Goal: Task Accomplishment & Management: Manage account settings

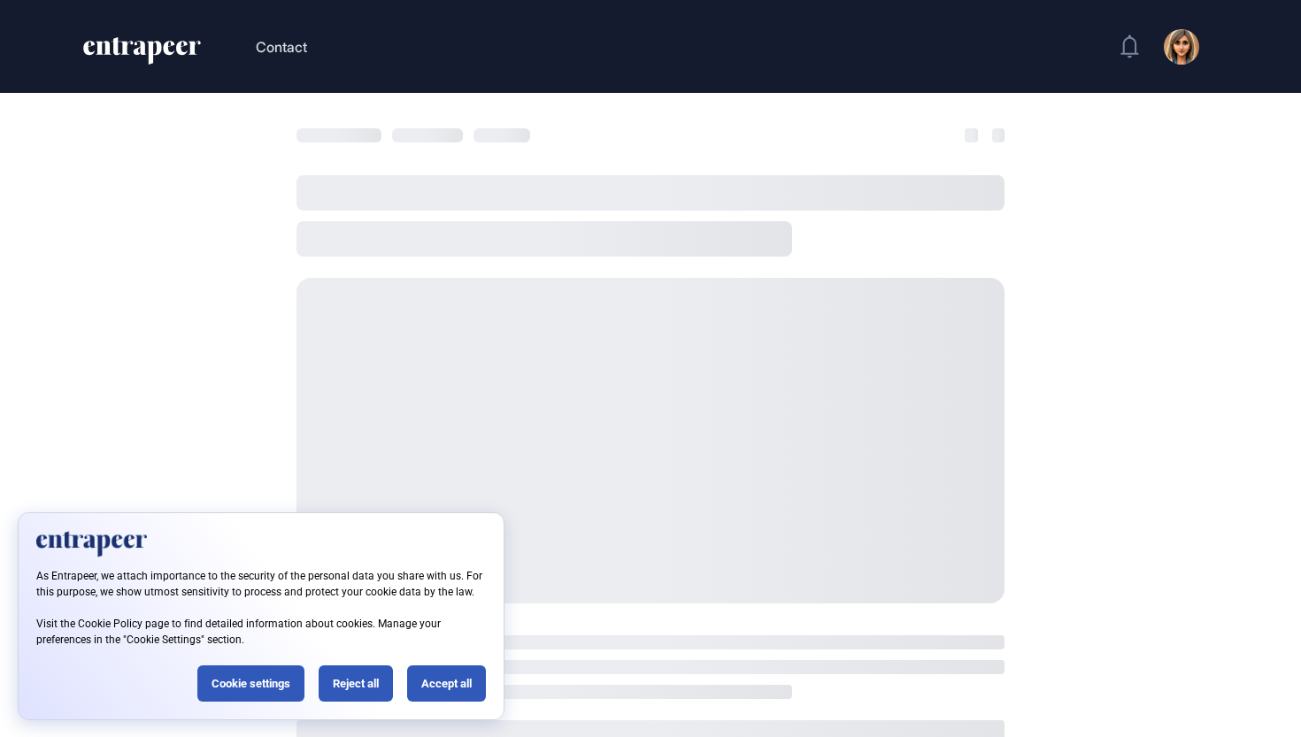
scroll to position [28, 0]
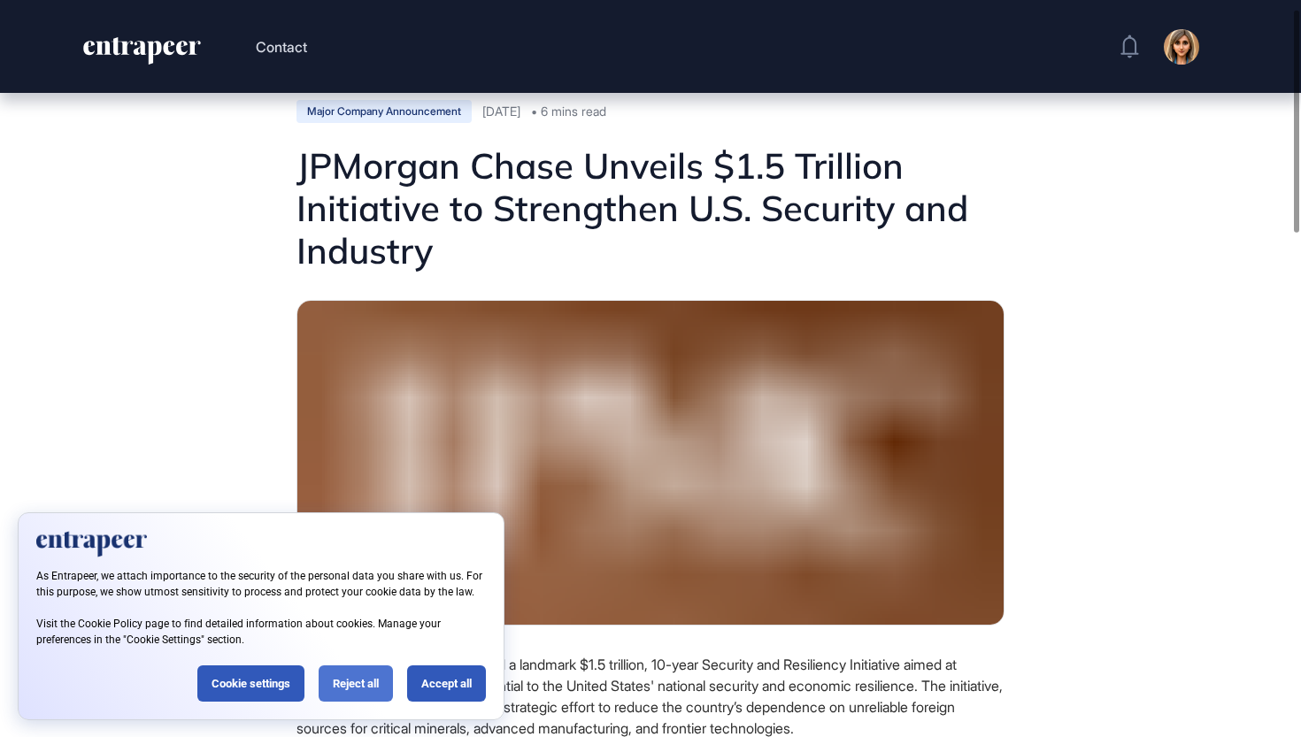
click at [370, 689] on div "Reject all" at bounding box center [356, 684] width 74 height 36
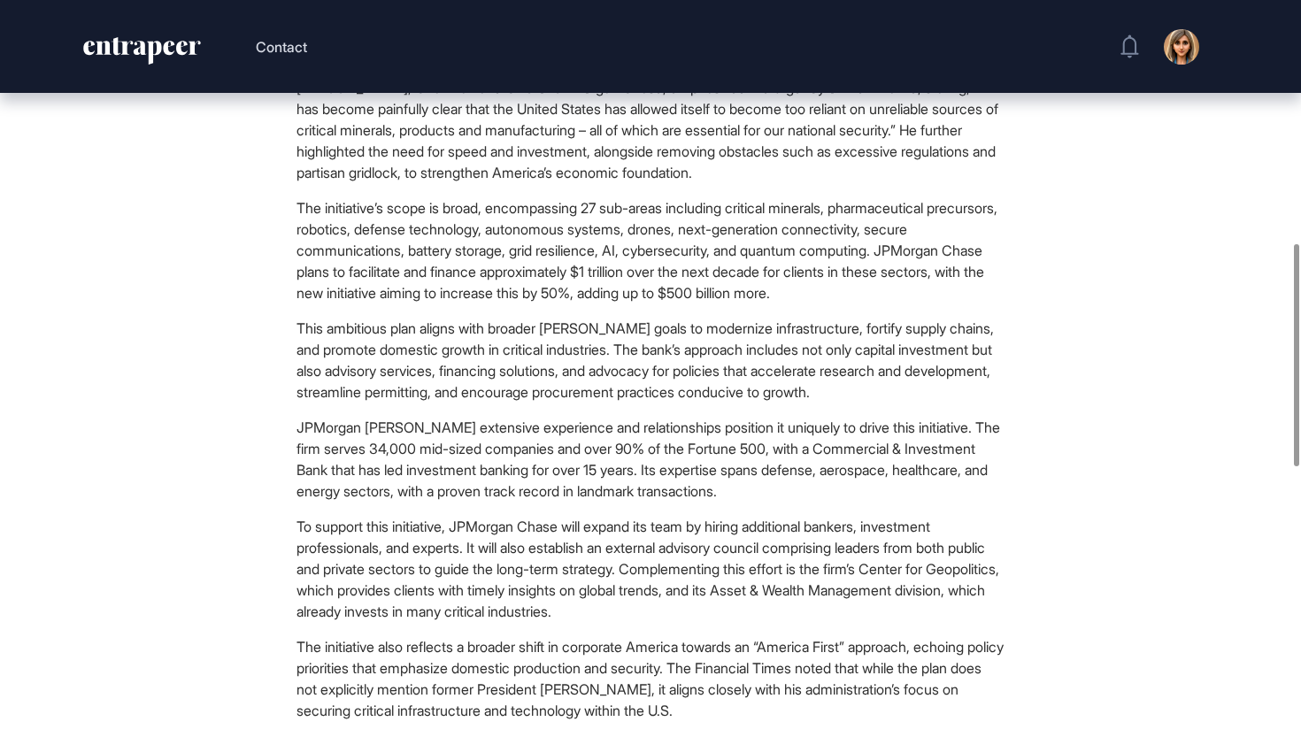
scroll to position [15, 0]
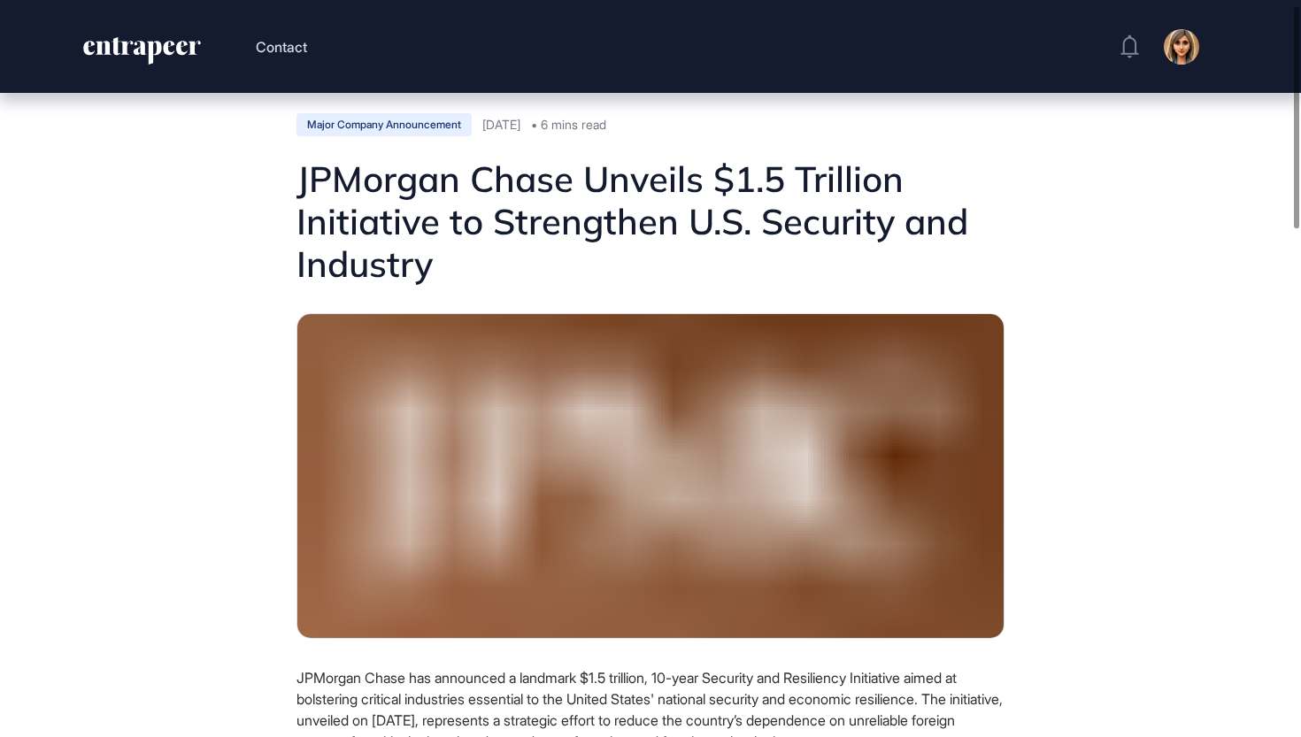
click at [127, 58] on icon "entrapeer-logo" at bounding box center [141, 51] width 121 height 28
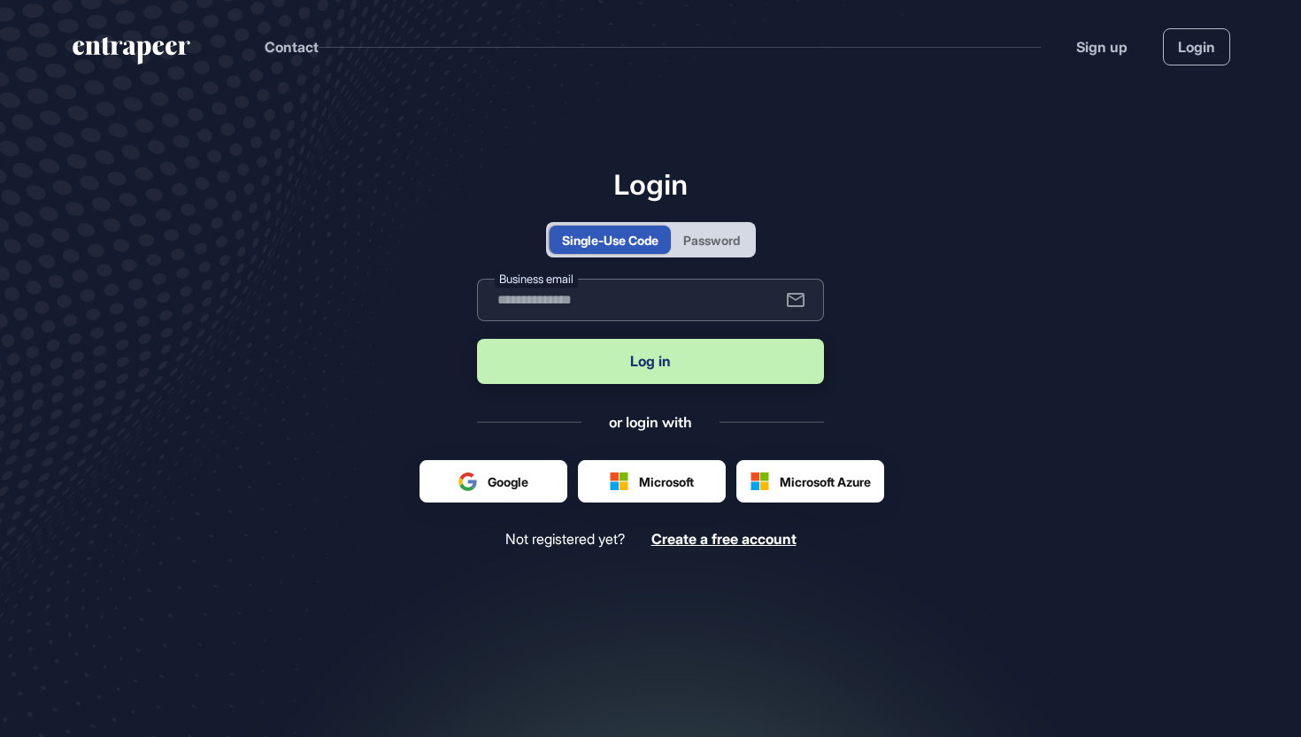
scroll to position [1, 1]
drag, startPoint x: 660, startPoint y: 260, endPoint x: 723, endPoint y: 248, distance: 64.1
click at [723, 248] on div "Password" at bounding box center [711, 240] width 57 height 19
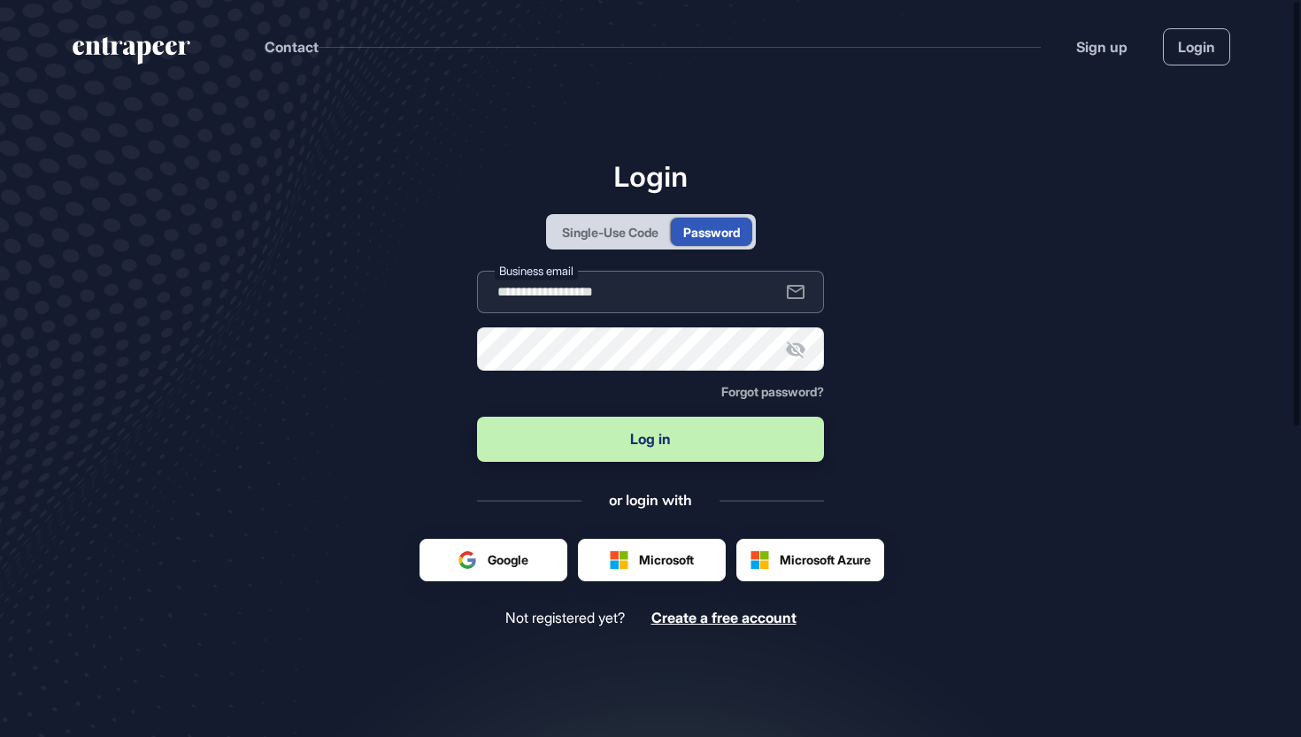
type input "**********"
click at [674, 449] on button "Log in" at bounding box center [650, 439] width 347 height 45
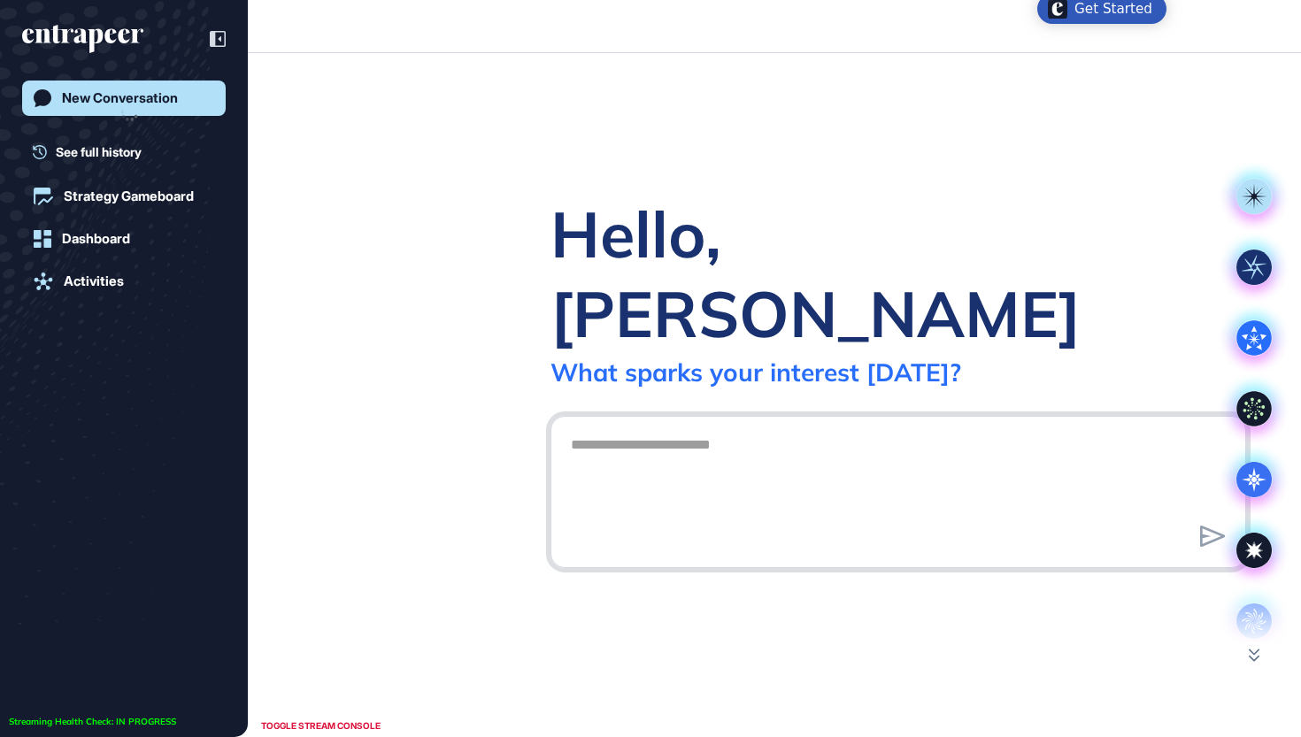
scroll to position [1, 1]
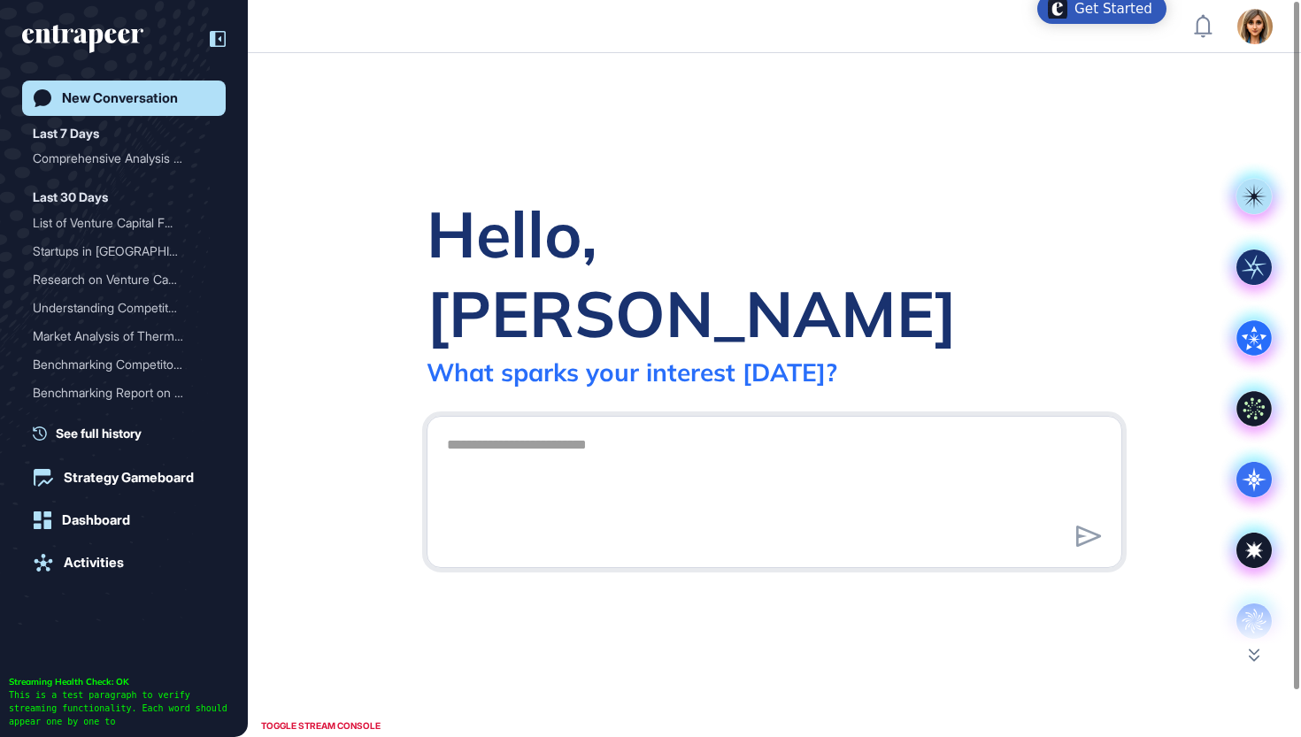
click at [213, 42] on icon at bounding box center [218, 39] width 16 height 16
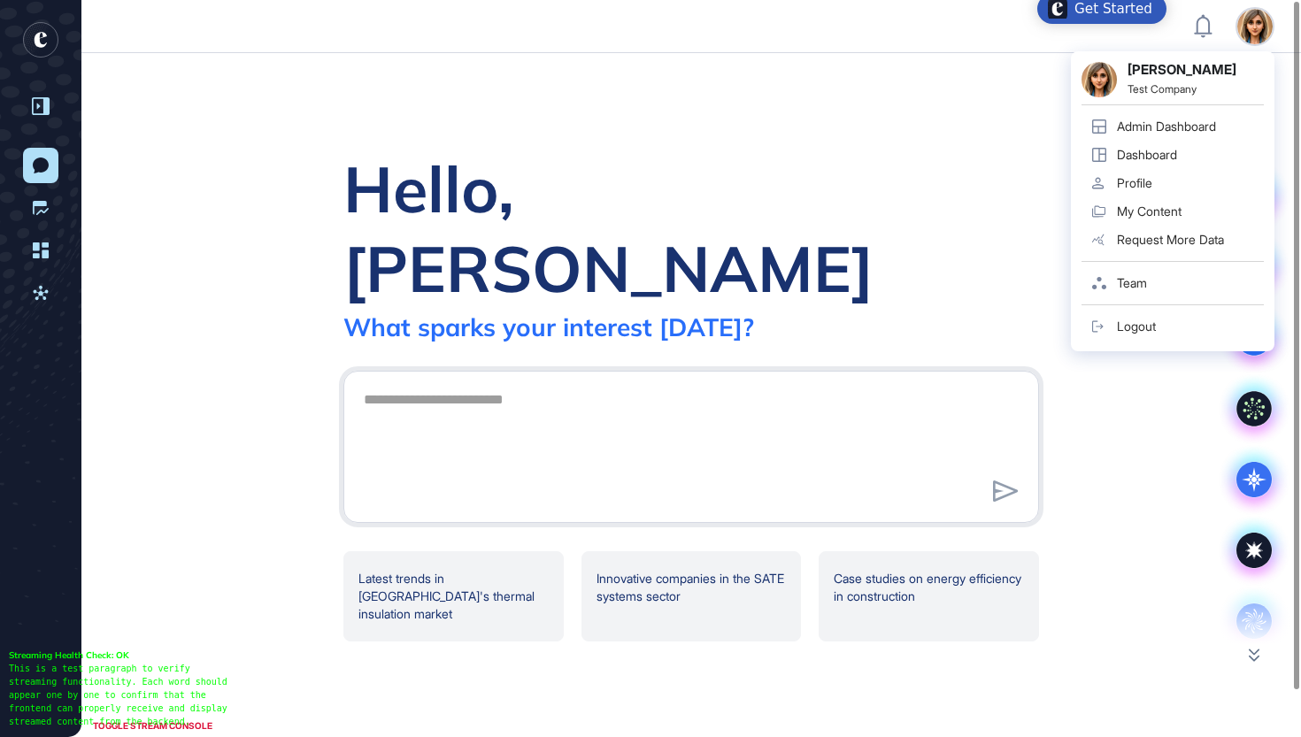
click at [1182, 125] on div "Admin Dashboard" at bounding box center [1166, 126] width 99 height 14
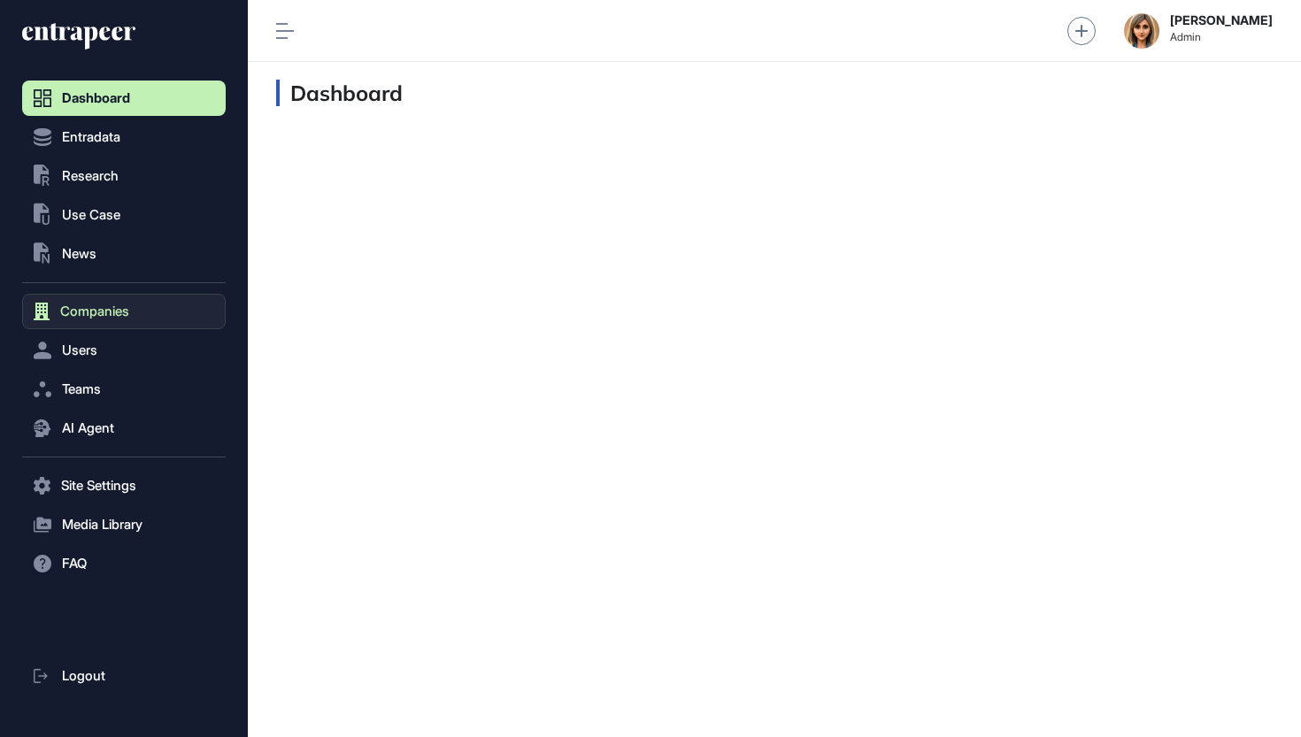
scroll to position [1, 1]
click at [113, 343] on button "Users" at bounding box center [124, 350] width 204 height 35
click at [113, 316] on span "Companies" at bounding box center [94, 311] width 69 height 14
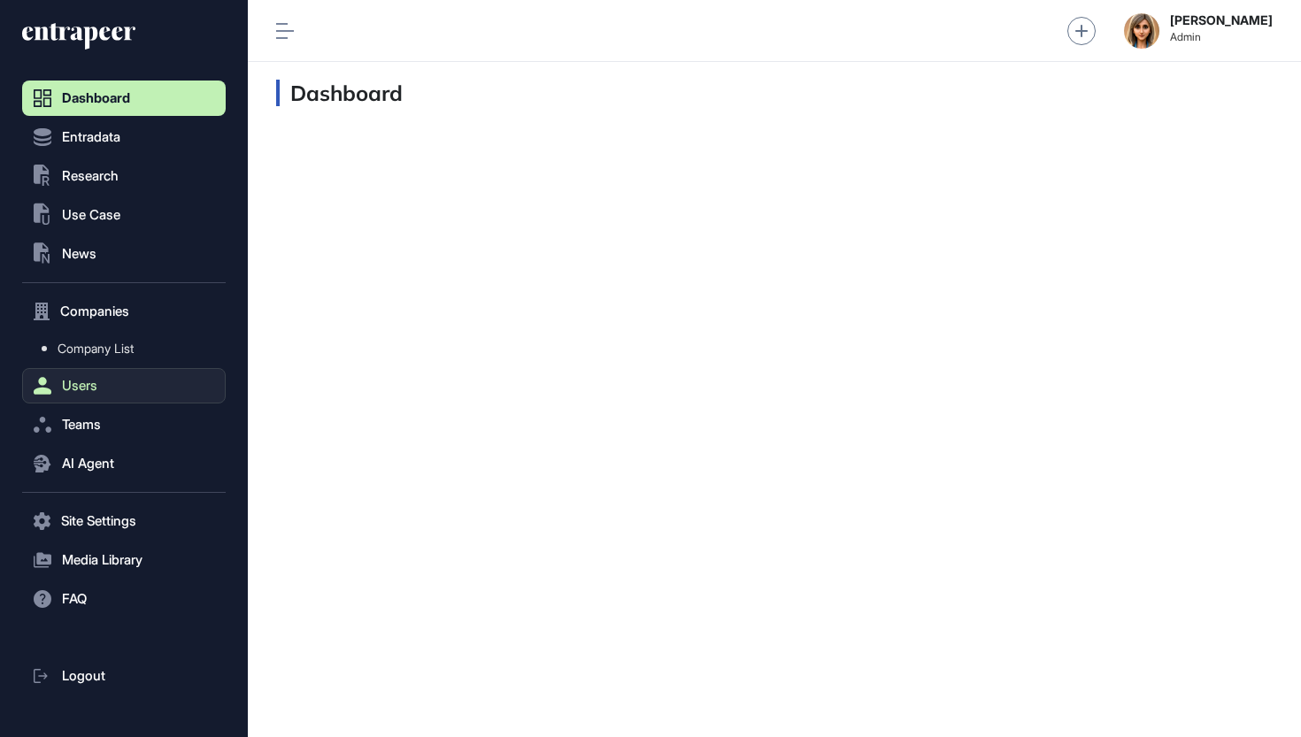
click at [90, 391] on span "Users" at bounding box center [79, 386] width 35 height 14
click at [102, 396] on link "User List" at bounding box center [128, 388] width 195 height 32
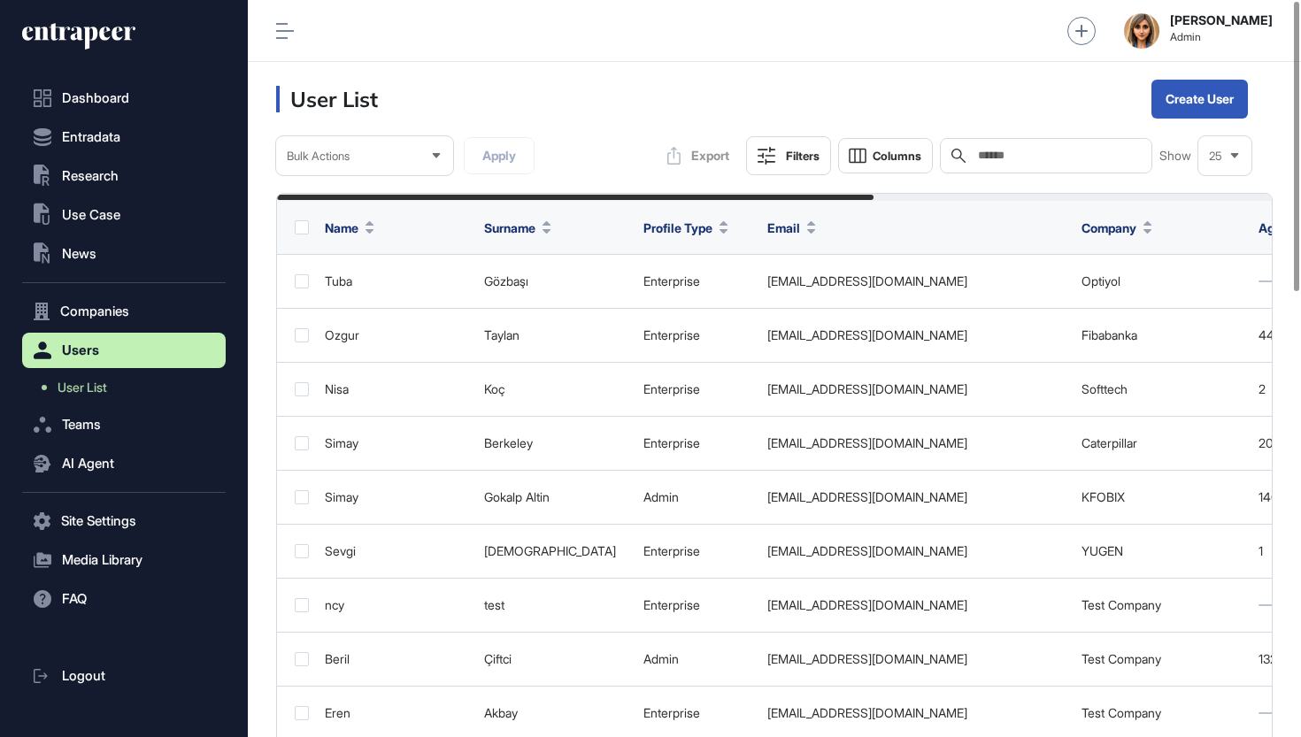
click at [1036, 170] on div "Search" at bounding box center [1046, 155] width 212 height 35
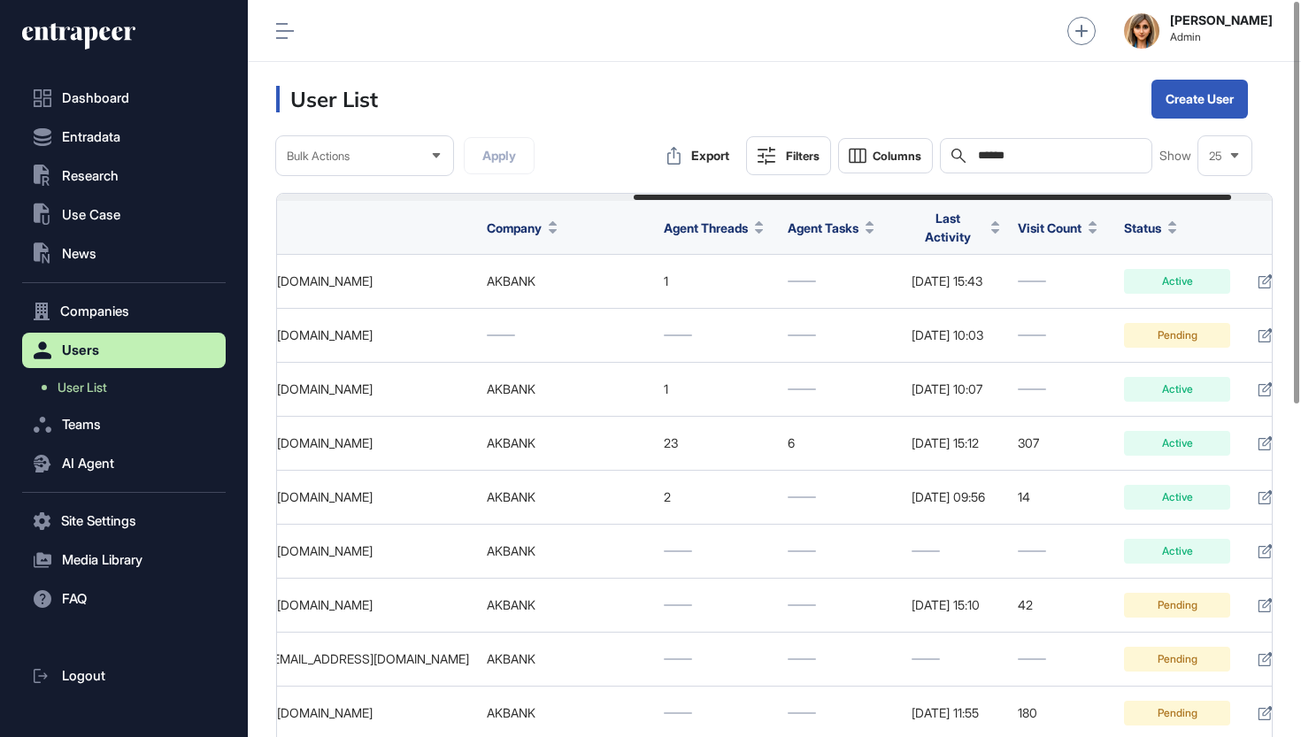
click at [1007, 159] on input "******" at bounding box center [1058, 156] width 165 height 14
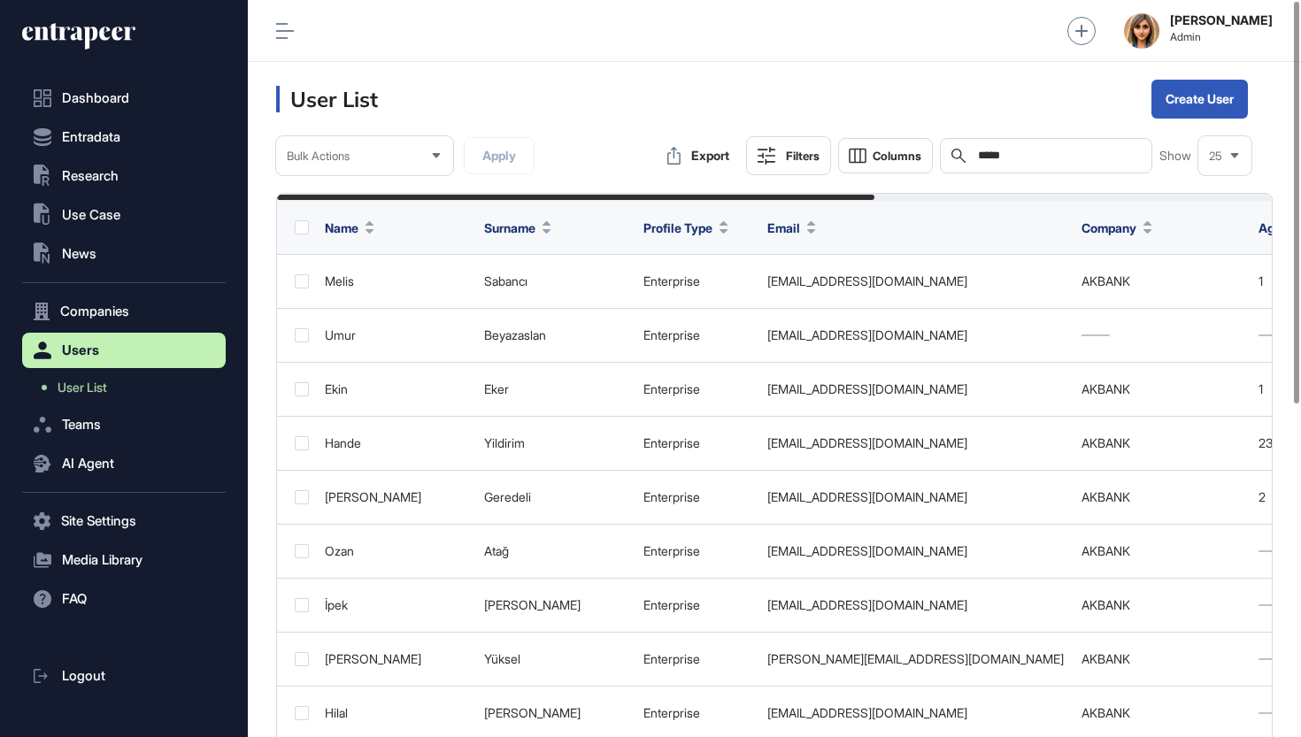
type input "******"
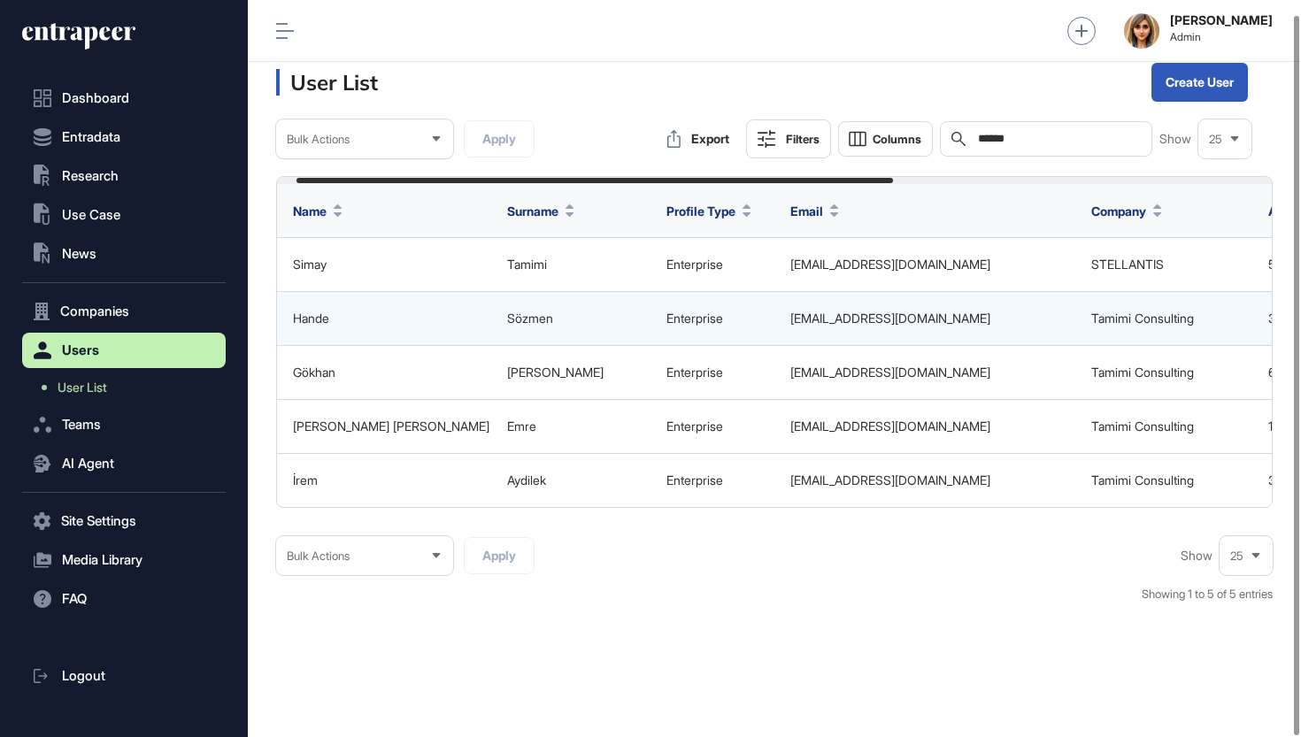
scroll to position [14, 0]
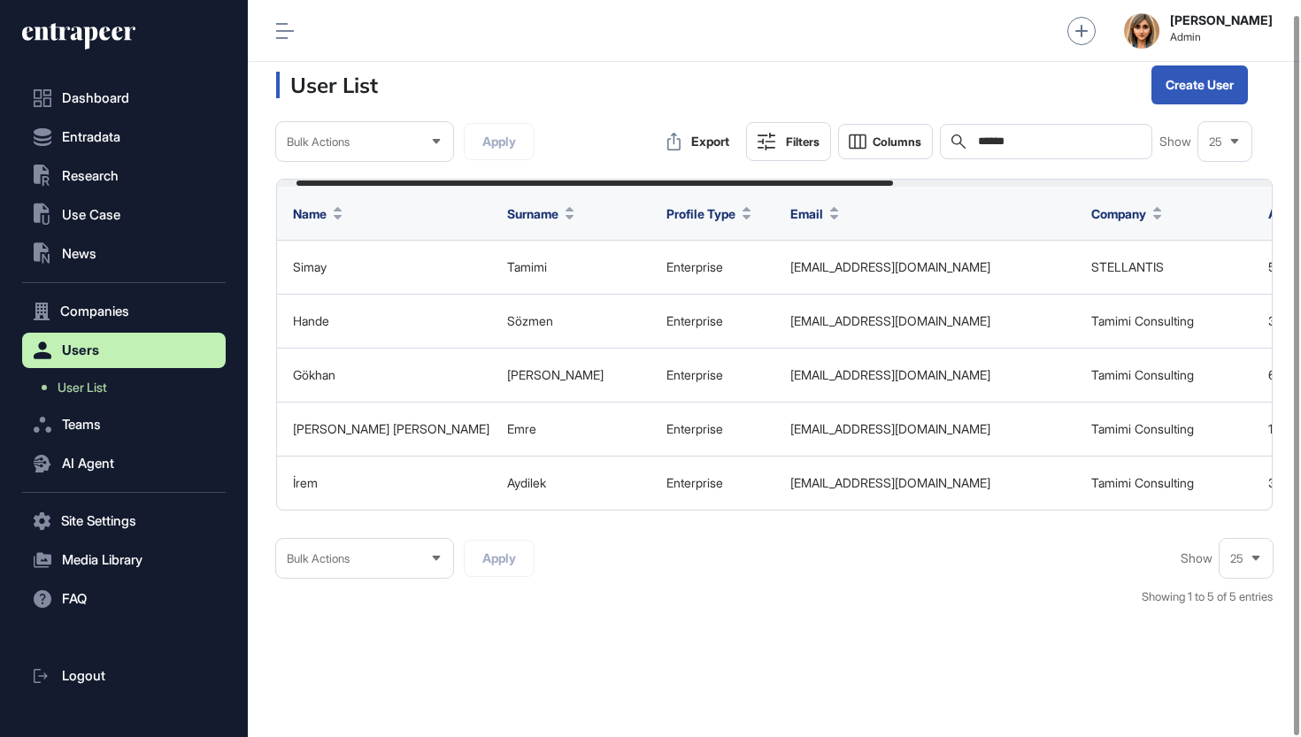
click at [985, 140] on input "******" at bounding box center [1058, 142] width 165 height 14
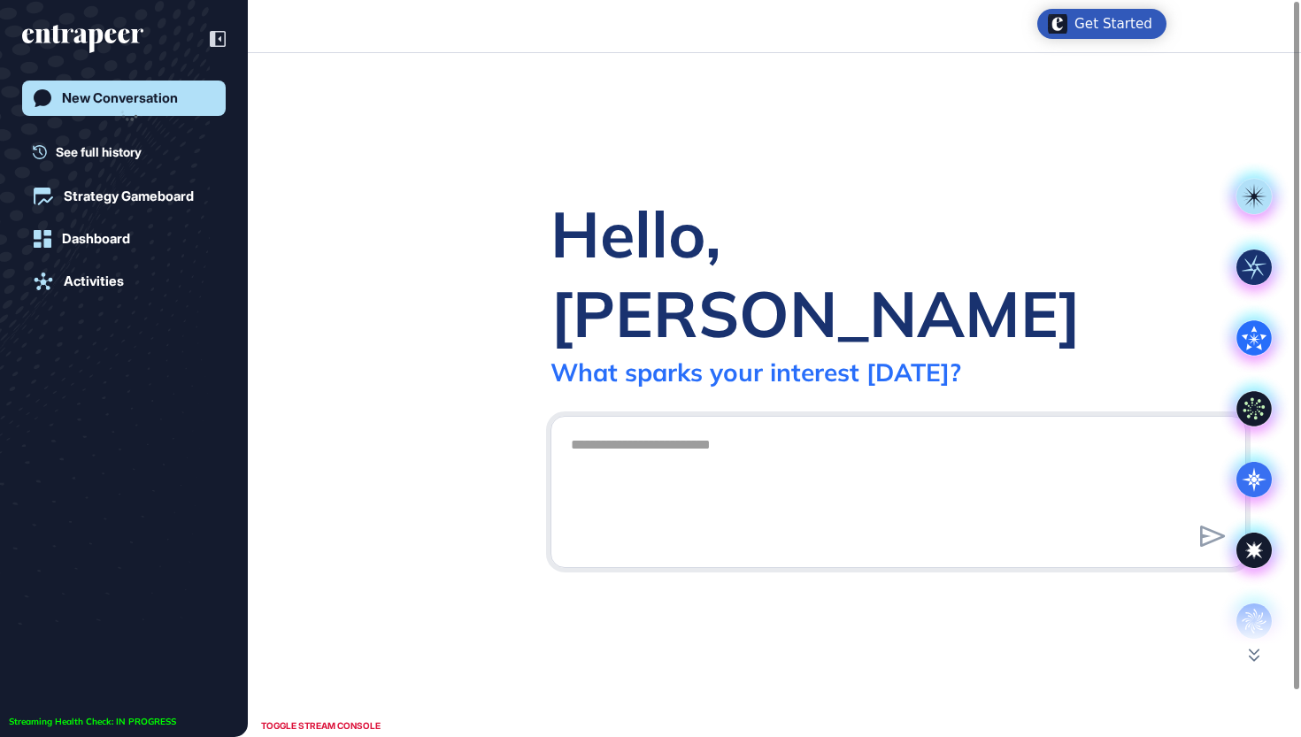
scroll to position [1, 1]
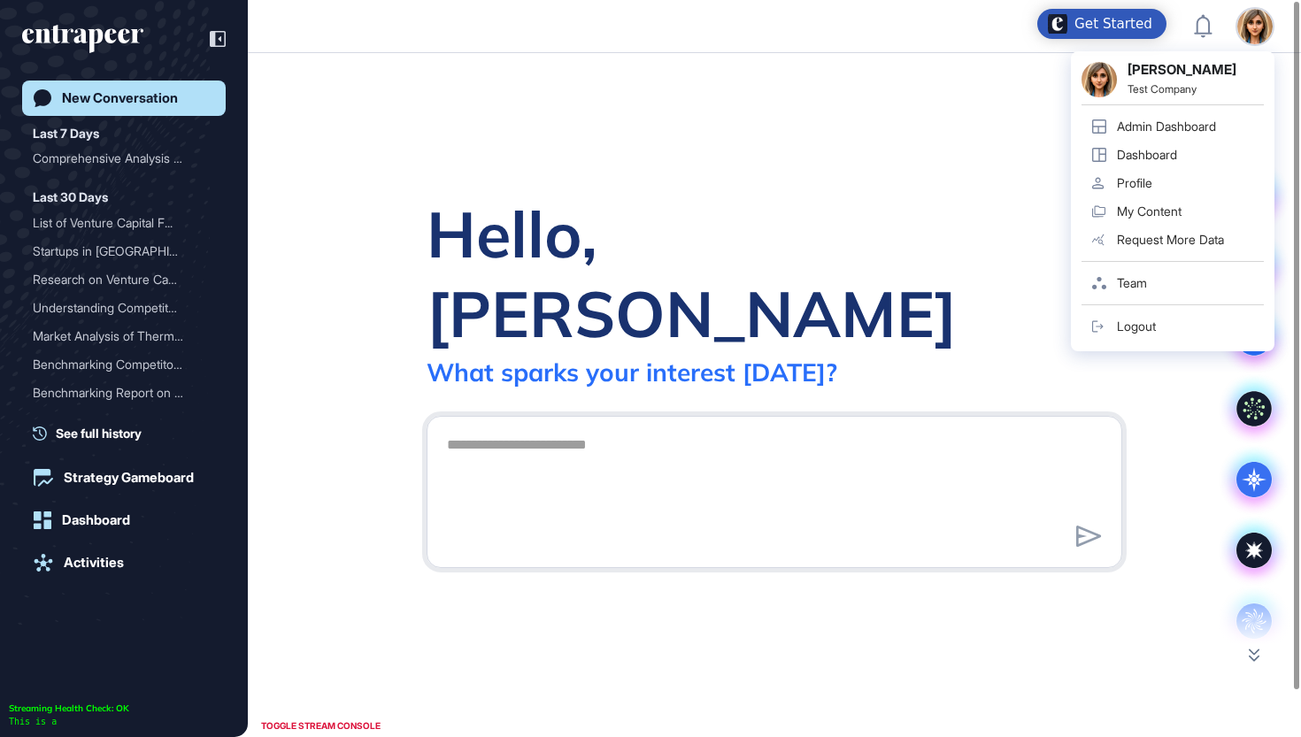
click at [1268, 51] on div "Ezgi Demir Test Company Admin Dashboard Dashboard Profile My Content Request Mo…" at bounding box center [1173, 201] width 204 height 300
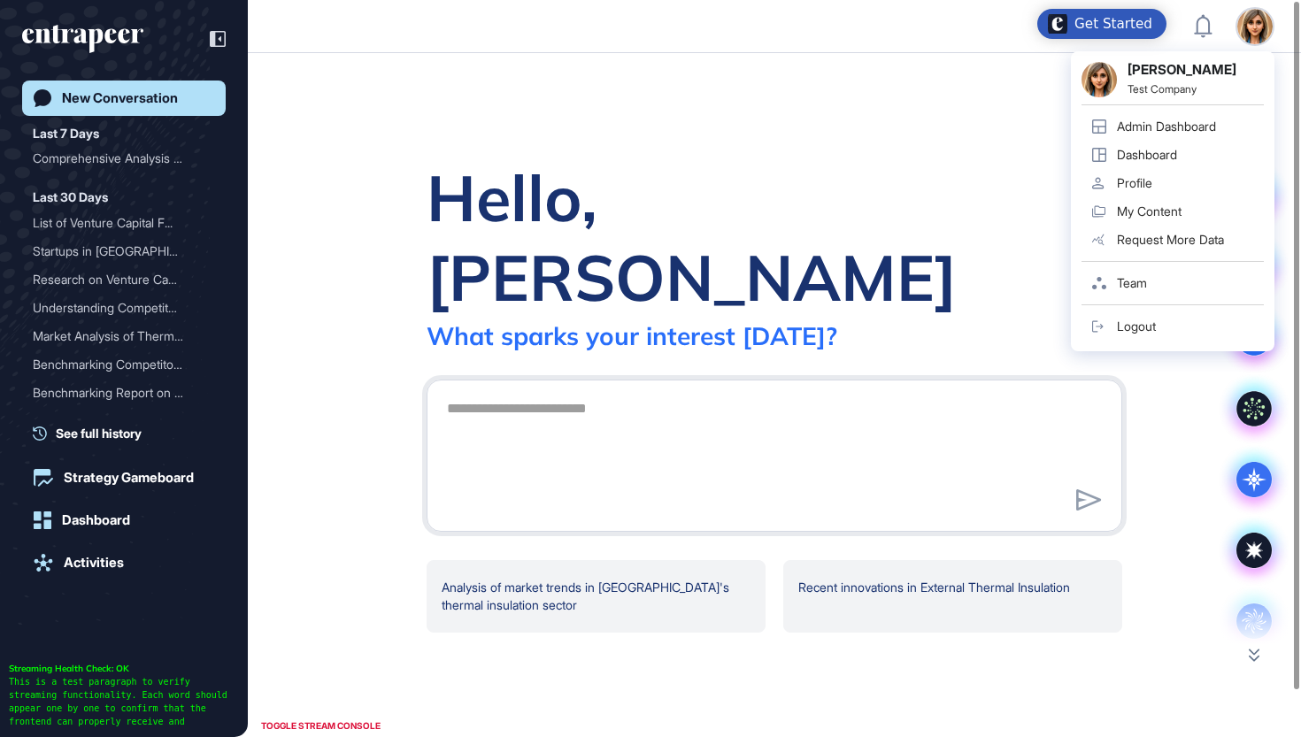
click at [1160, 188] on link "Profile" at bounding box center [1173, 183] width 182 height 28
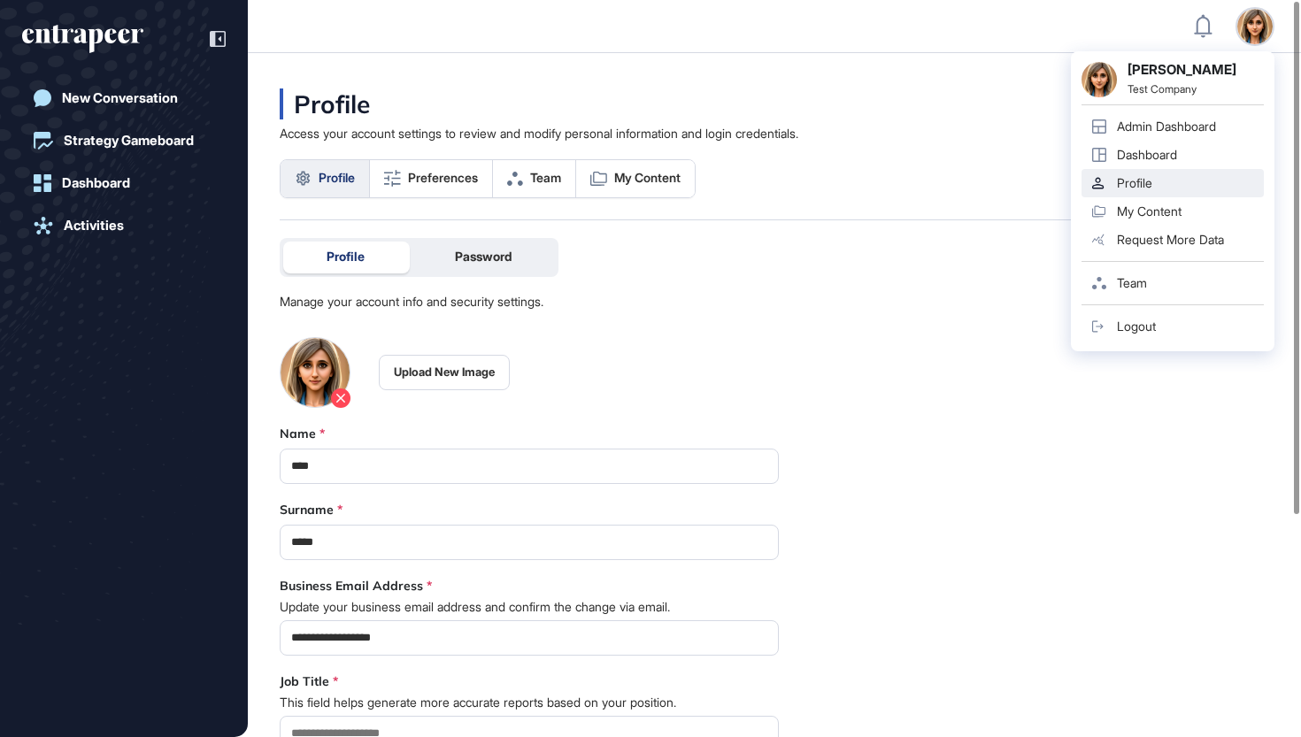
click at [1145, 128] on div "Admin Dashboard" at bounding box center [1166, 126] width 99 height 14
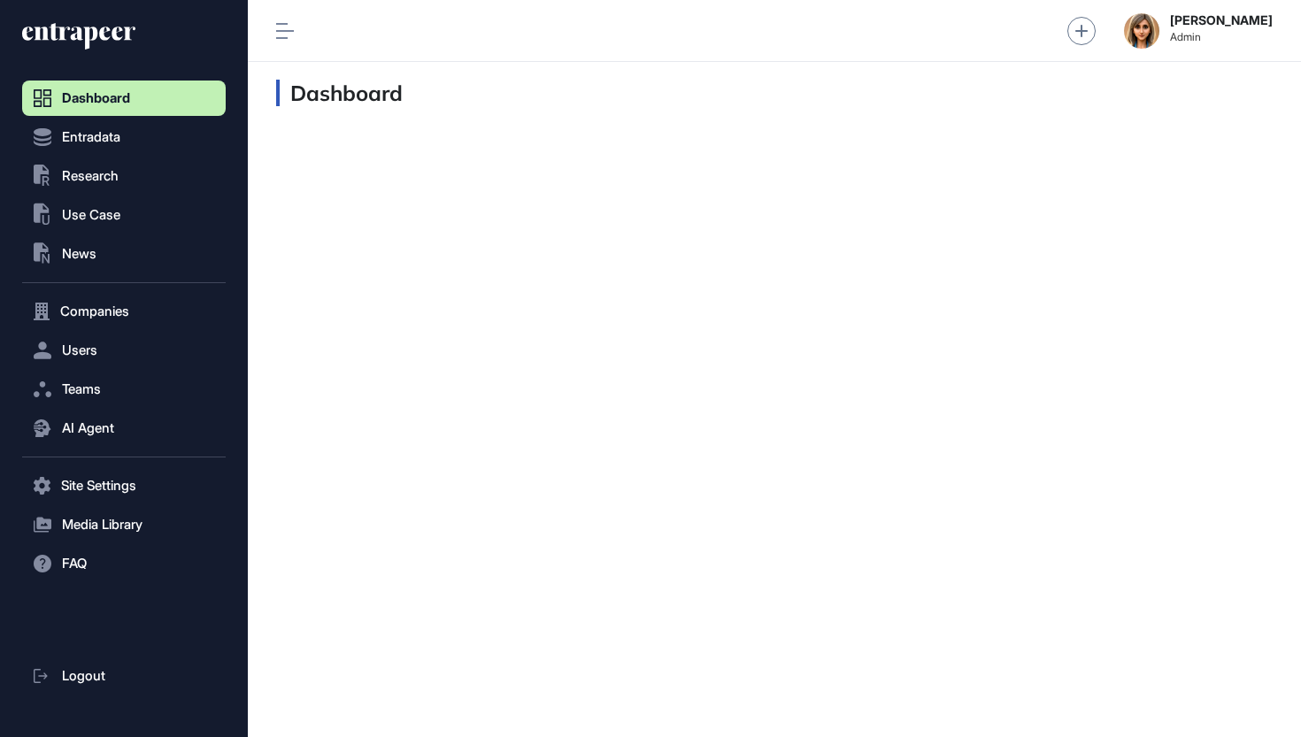
scroll to position [1, 1]
click at [114, 349] on button "Users" at bounding box center [124, 350] width 204 height 35
click at [99, 384] on span "User List" at bounding box center [83, 388] width 50 height 14
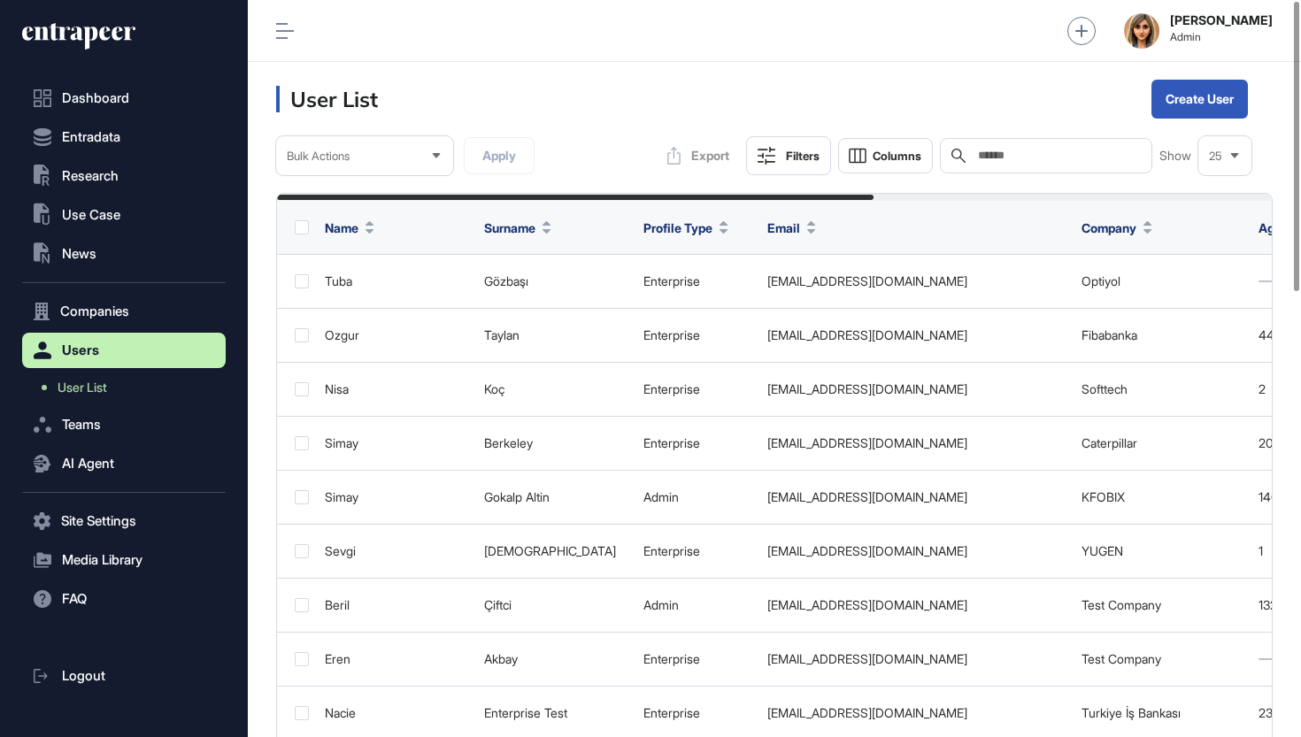
click at [967, 147] on div "Search" at bounding box center [1046, 155] width 212 height 35
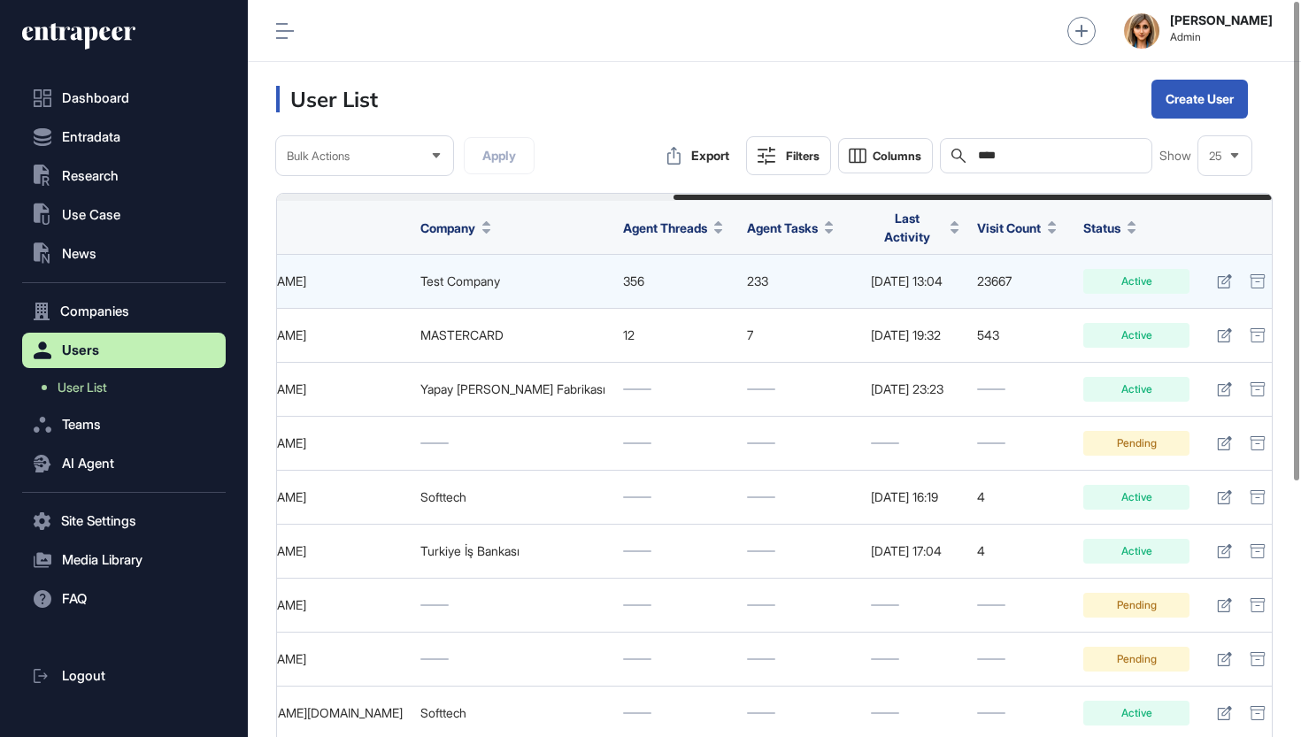
scroll to position [0, 660]
type input "****"
click at [1213, 274] on link at bounding box center [1226, 281] width 26 height 25
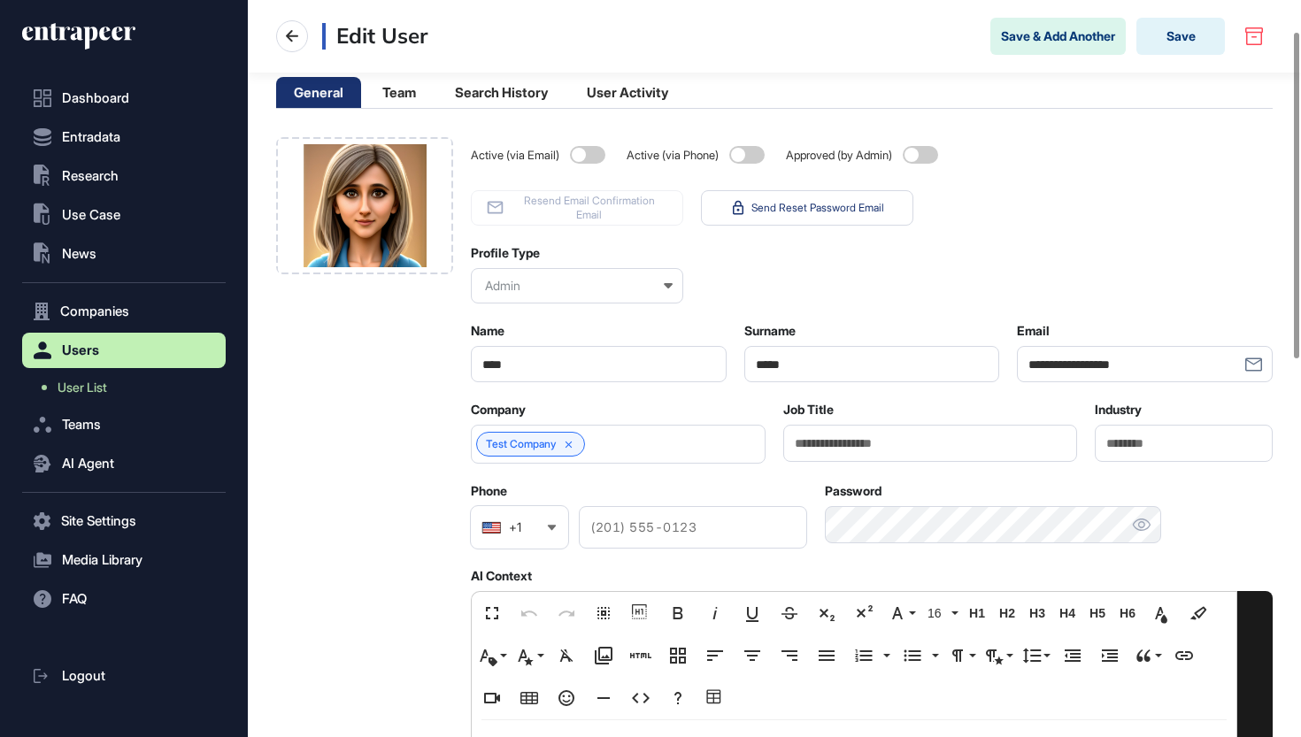
scroll to position [113, 0]
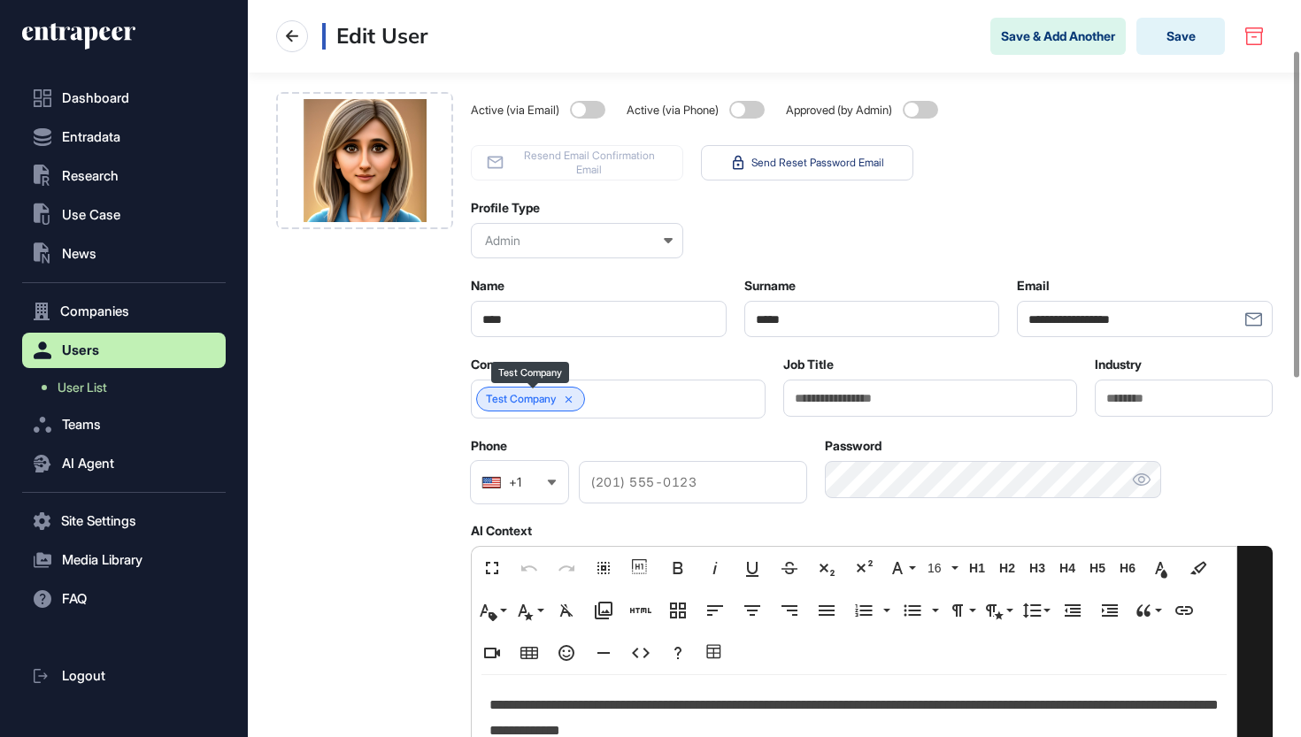
click at [575, 405] on icon at bounding box center [569, 400] width 12 height 12
click at [577, 405] on input "text" at bounding box center [606, 399] width 249 height 15
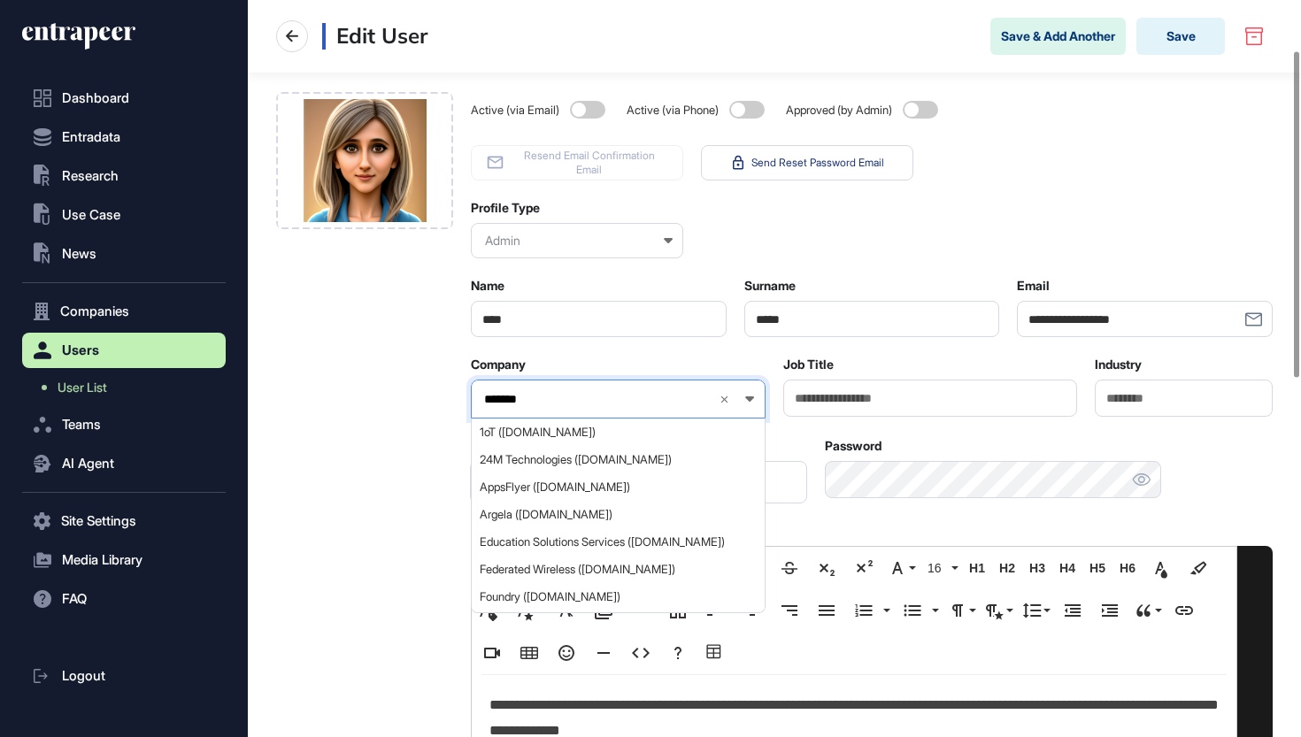
type input "********"
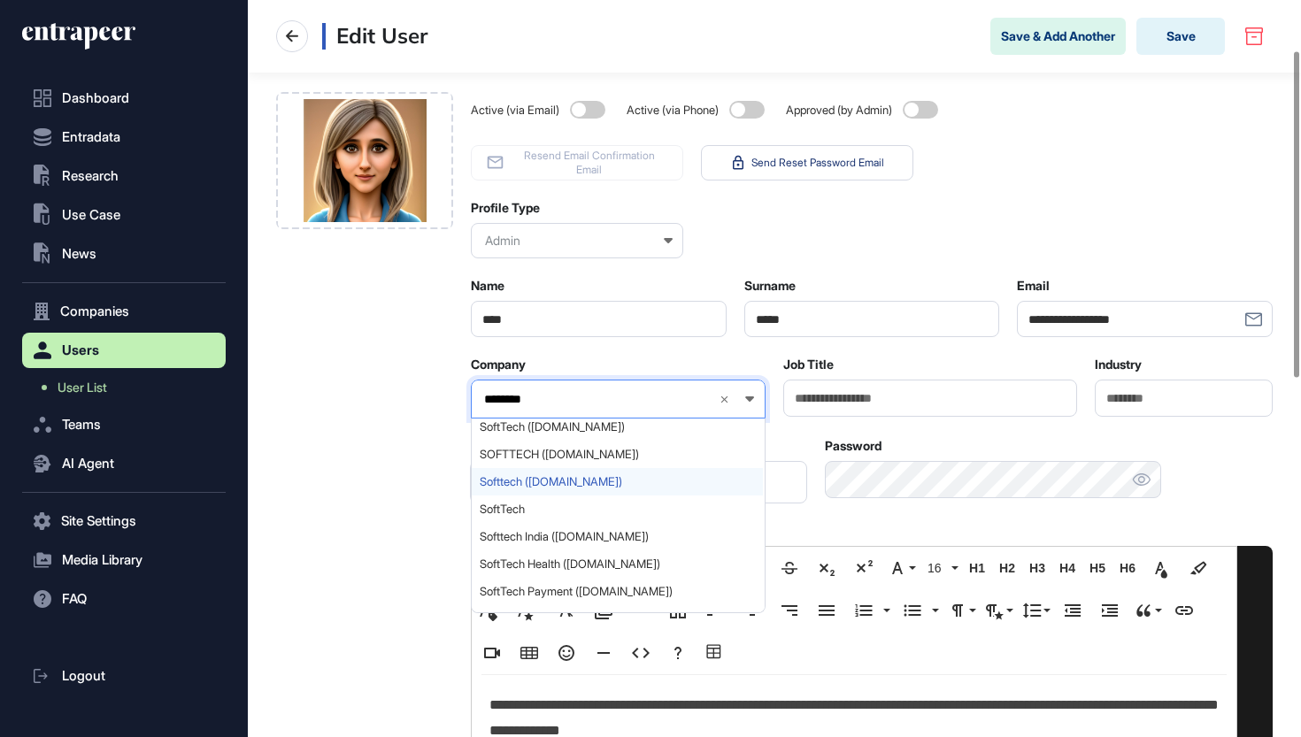
scroll to position [39, 0]
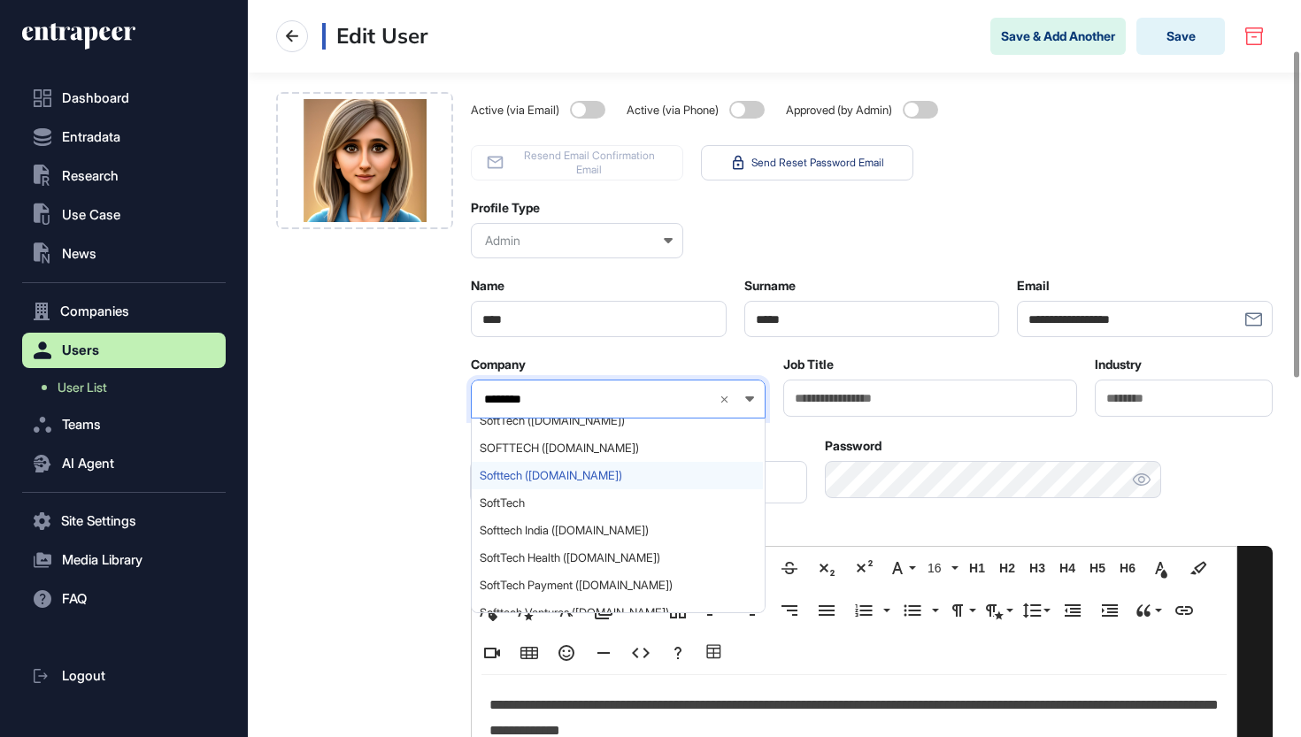
click at [556, 482] on span "Softtech (softtech.com.tr)" at bounding box center [617, 475] width 275 height 13
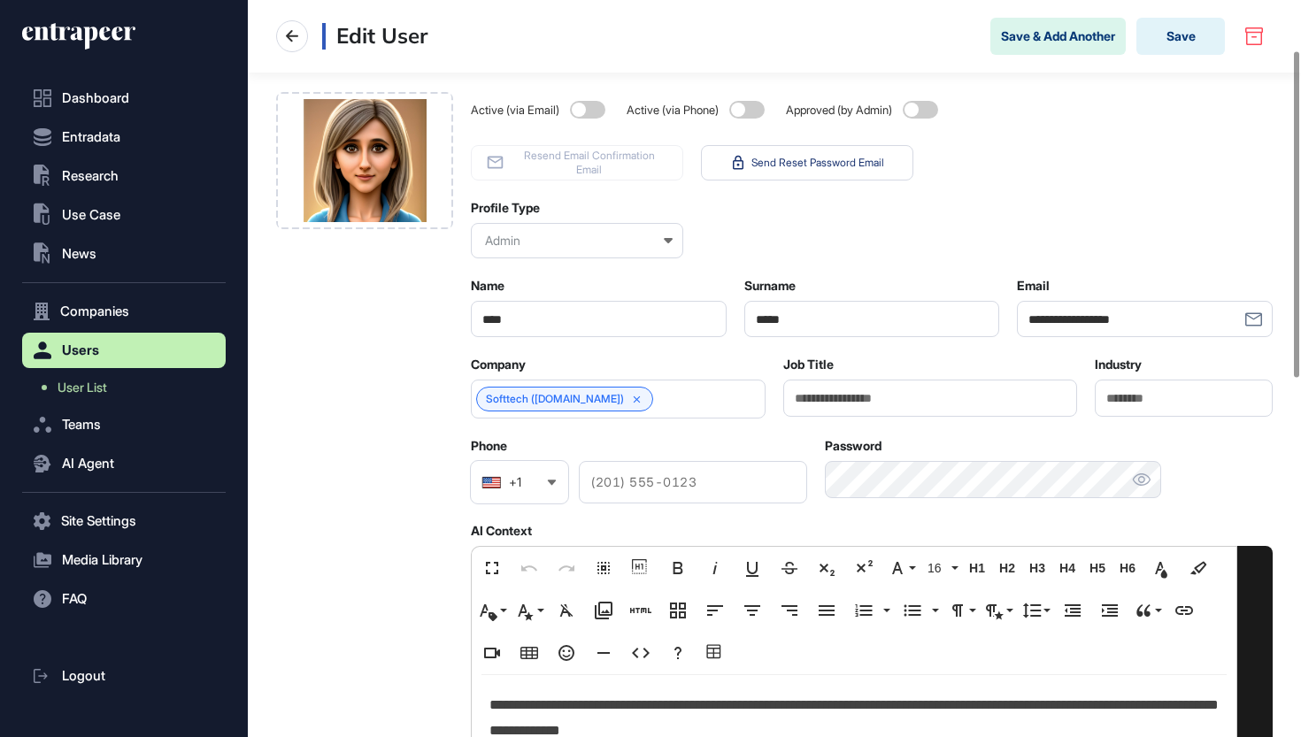
click at [556, 400] on link "Softtech (softtech.com.tr)" at bounding box center [555, 399] width 138 height 12
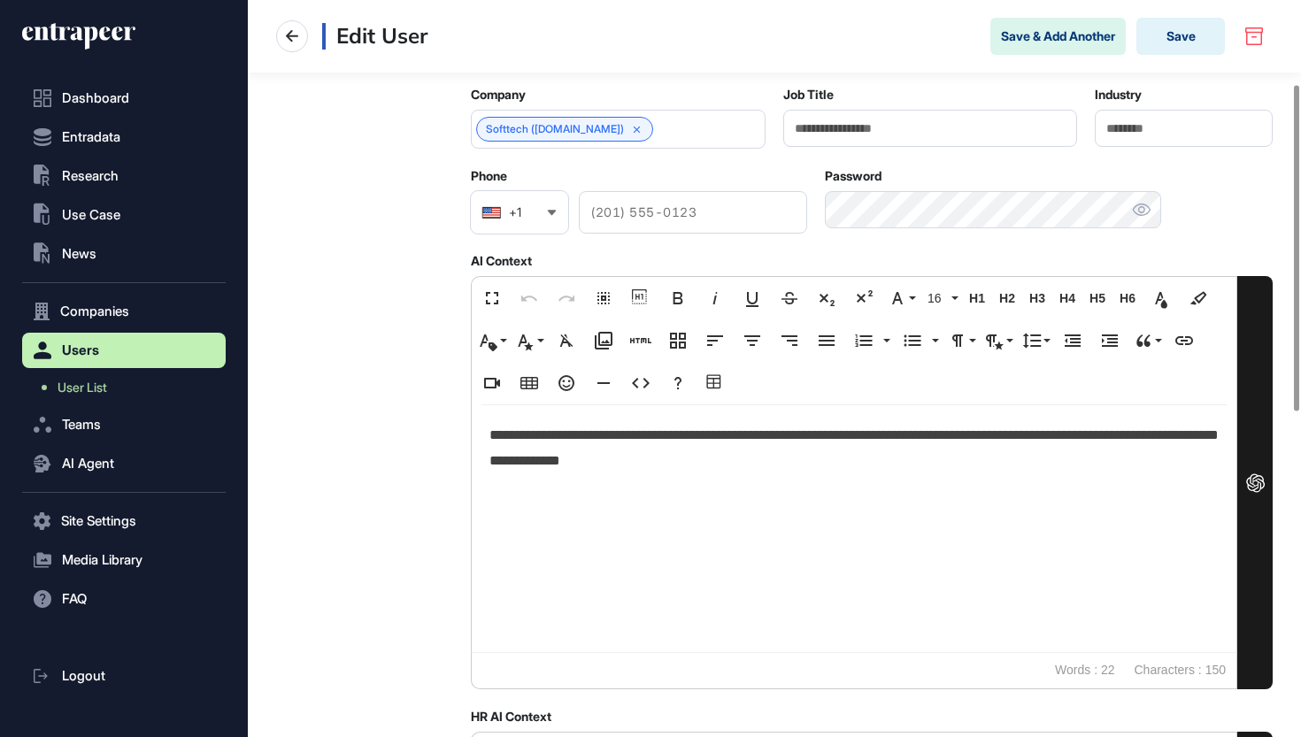
scroll to position [395, 0]
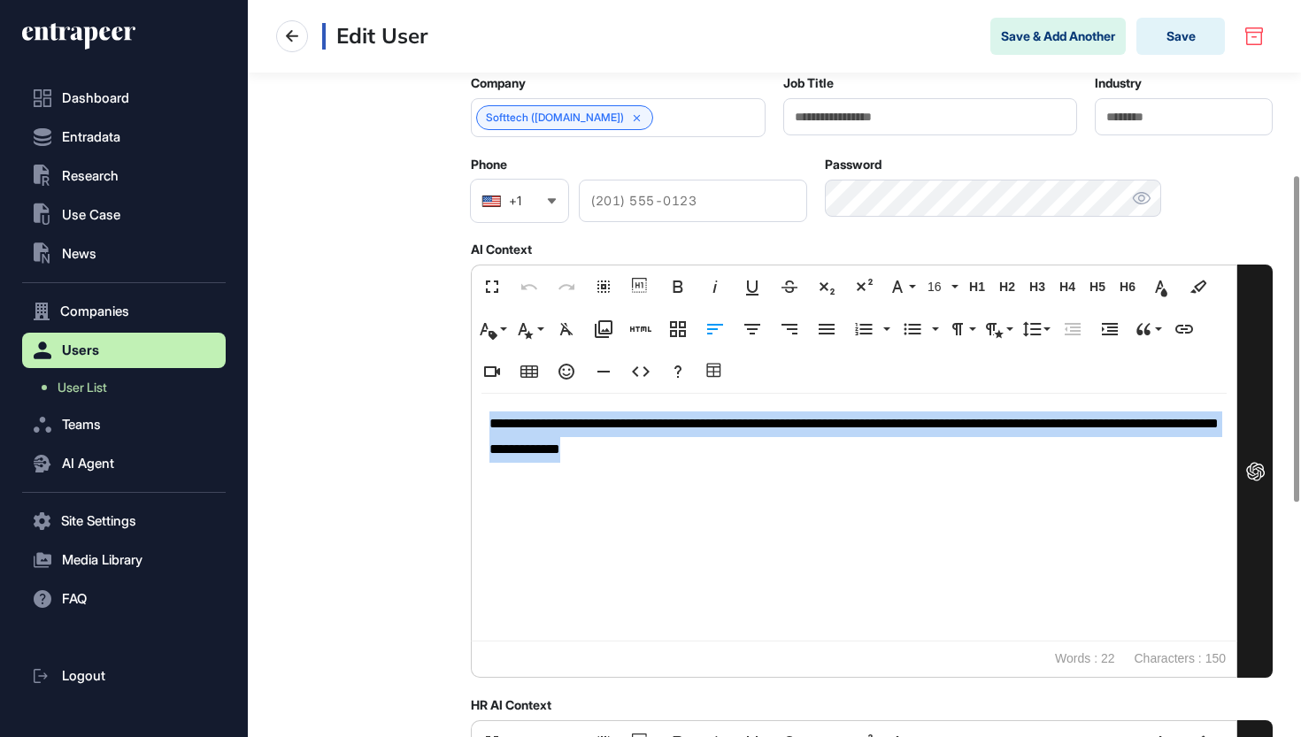
drag, startPoint x: 793, startPoint y: 456, endPoint x: 423, endPoint y: 395, distance: 375.0
click at [422, 395] on div "**********" at bounding box center [774, 472] width 997 height 1323
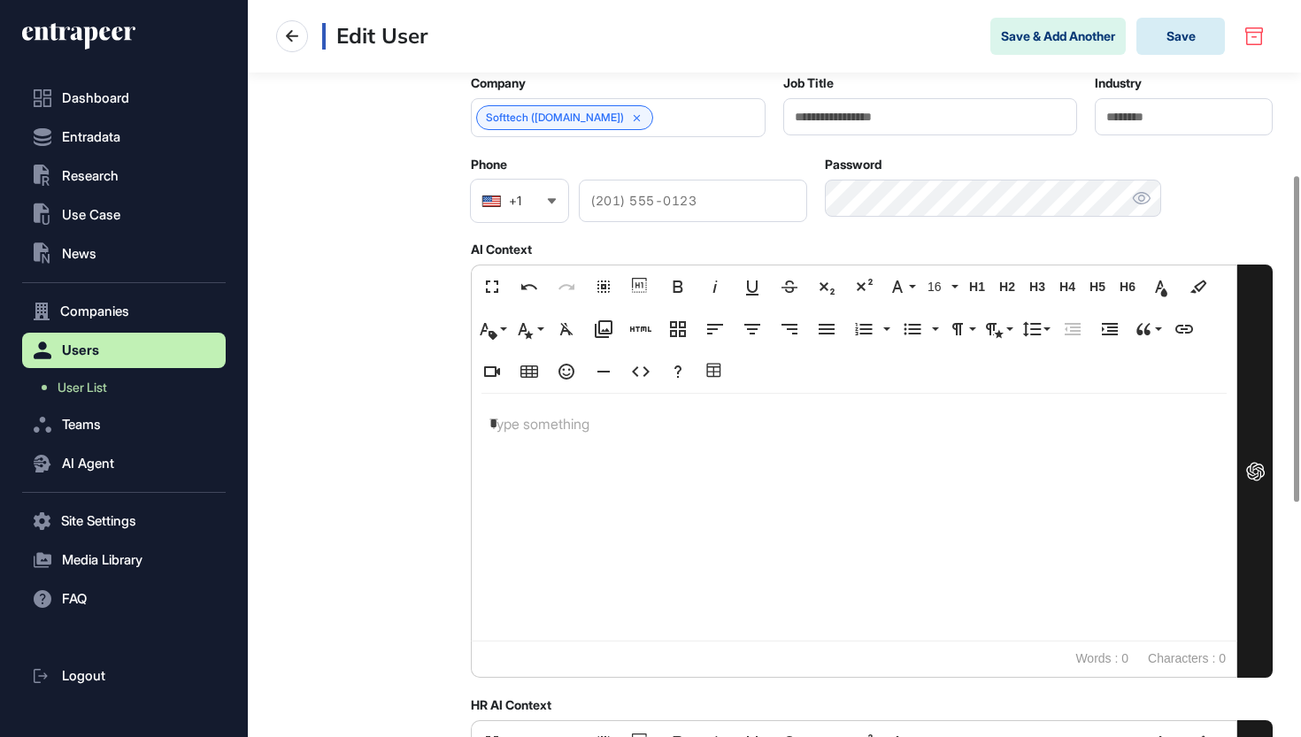
click at [1196, 42] on button "Save" at bounding box center [1181, 36] width 89 height 37
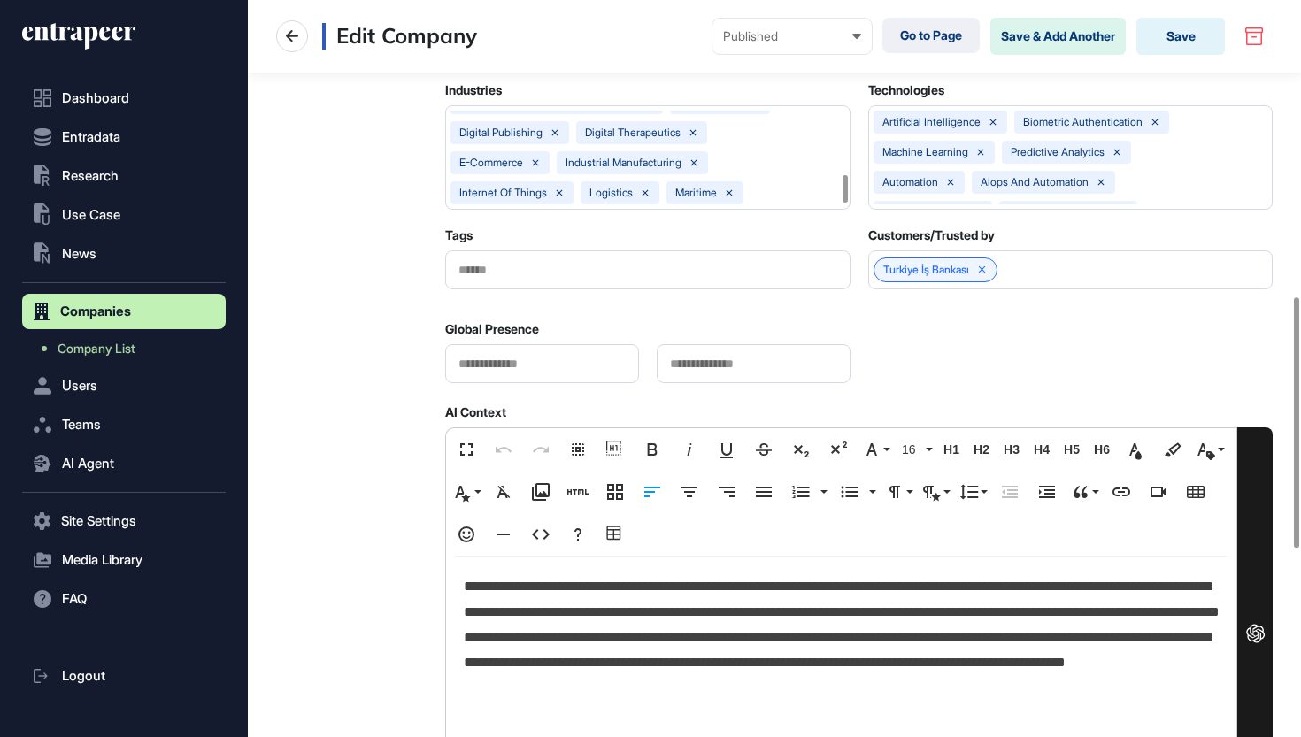
scroll to position [871, 0]
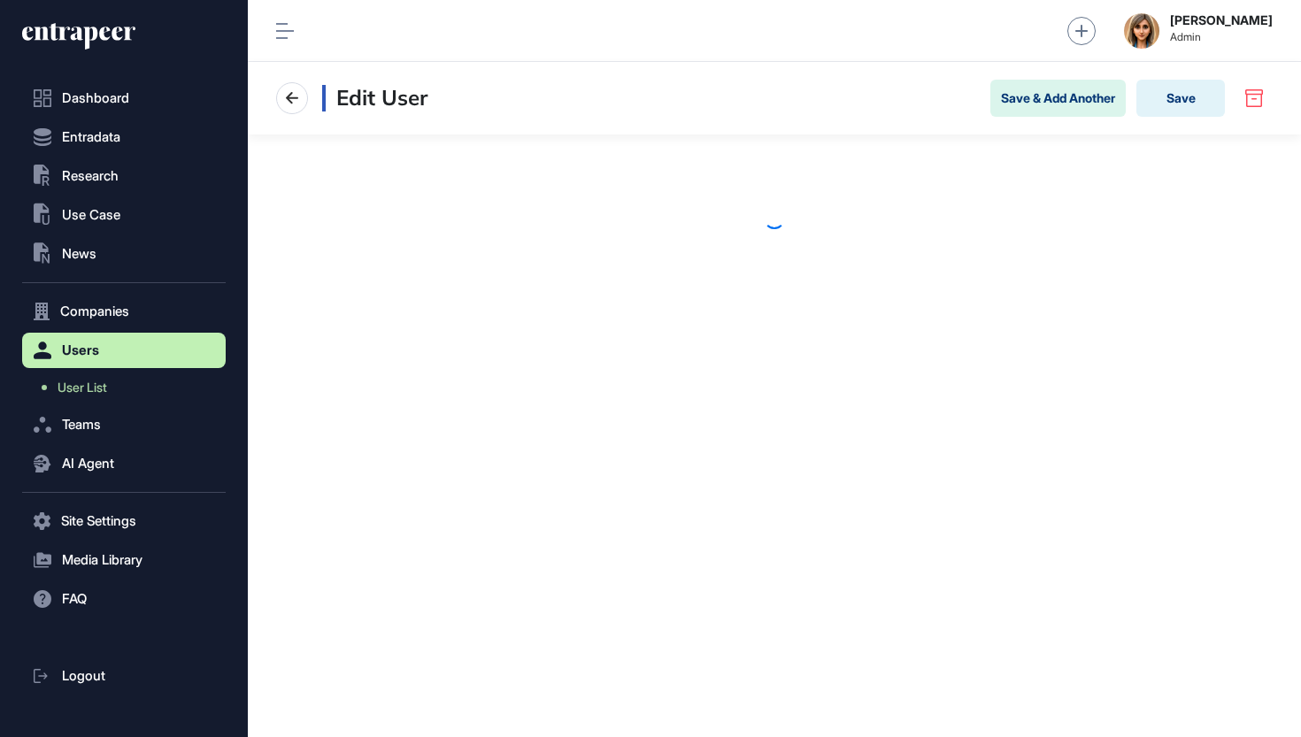
scroll to position [1, 1]
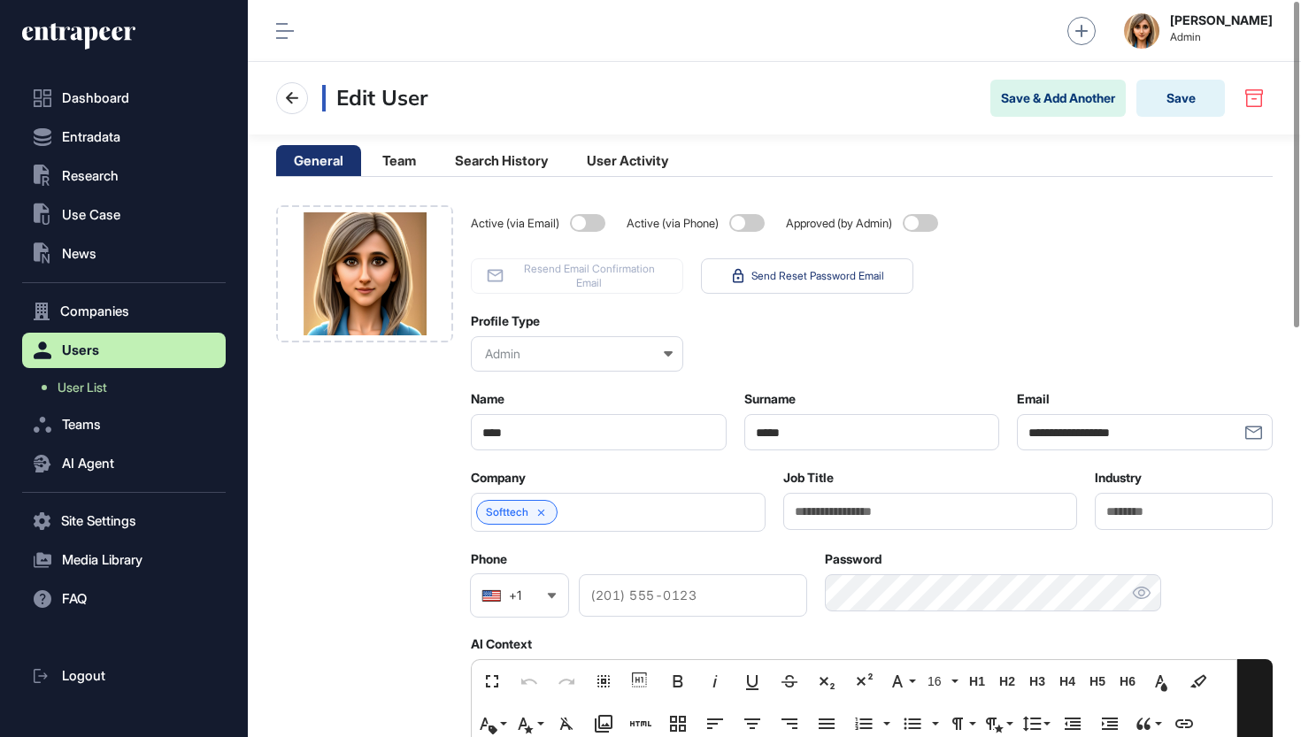
click at [93, 28] on icon at bounding box center [90, 38] width 14 height 23
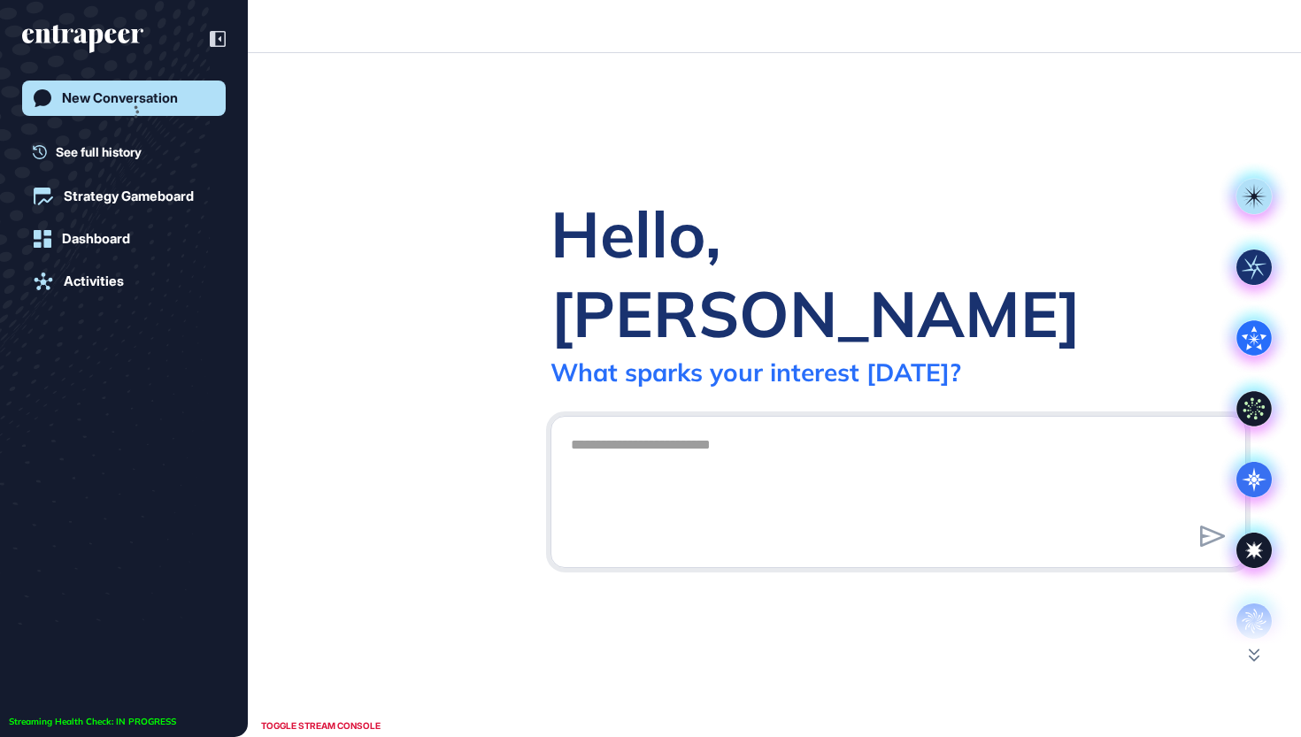
scroll to position [1, 1]
click at [93, 28] on icon "entrapeer-logo" at bounding box center [82, 39] width 121 height 28
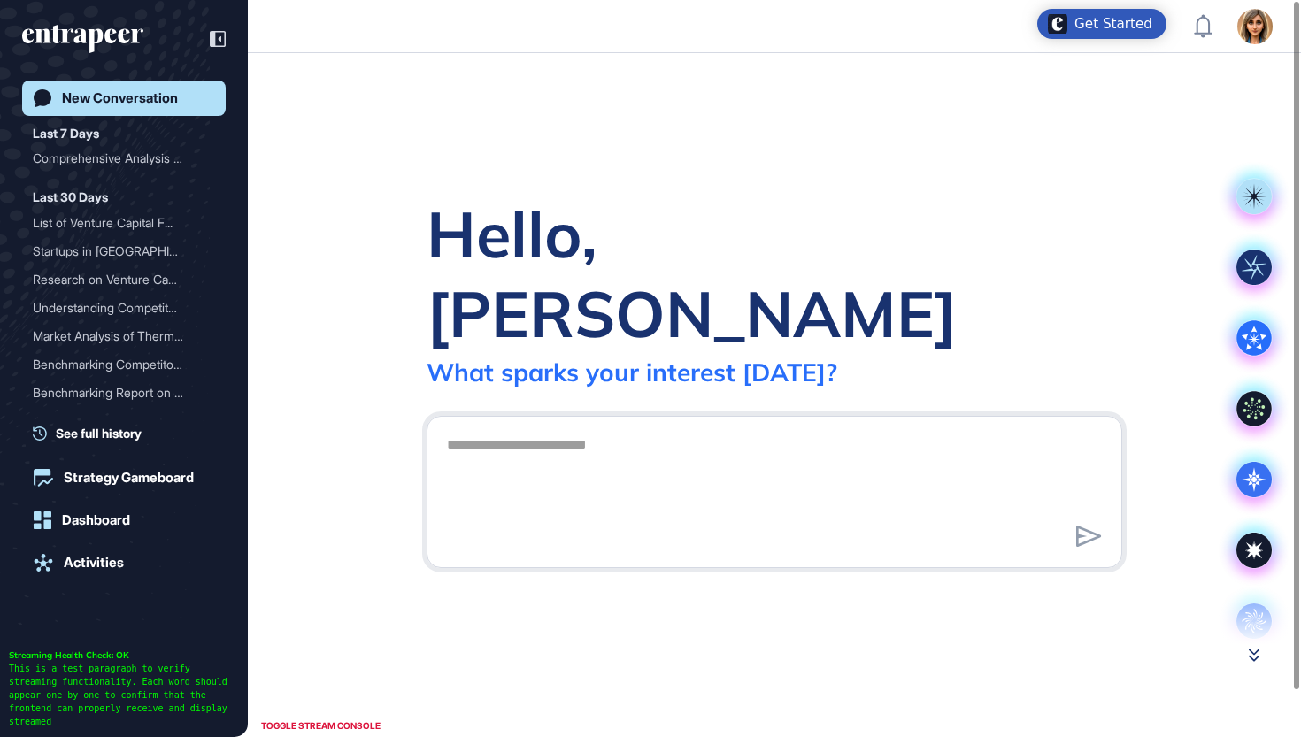
click at [1252, 659] on icon at bounding box center [1254, 656] width 11 height 12
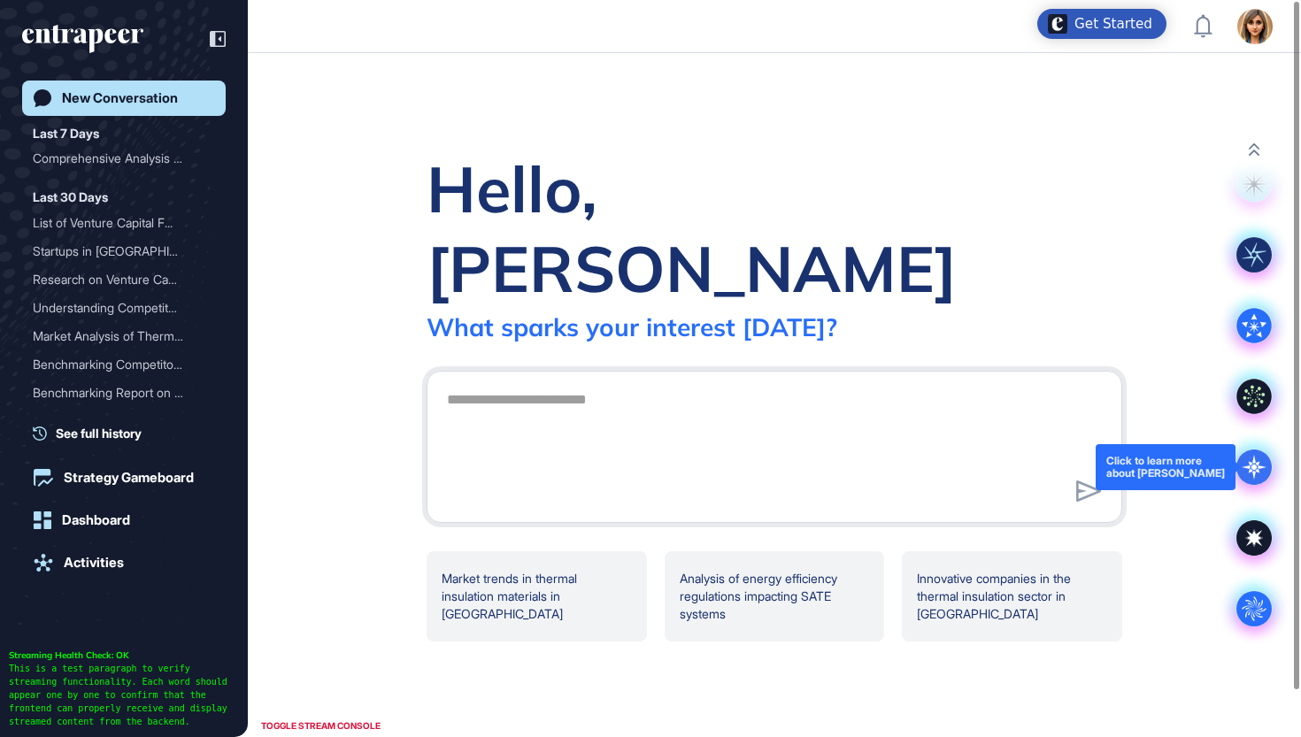
click at [1252, 462] on icon at bounding box center [1254, 467] width 35 height 35
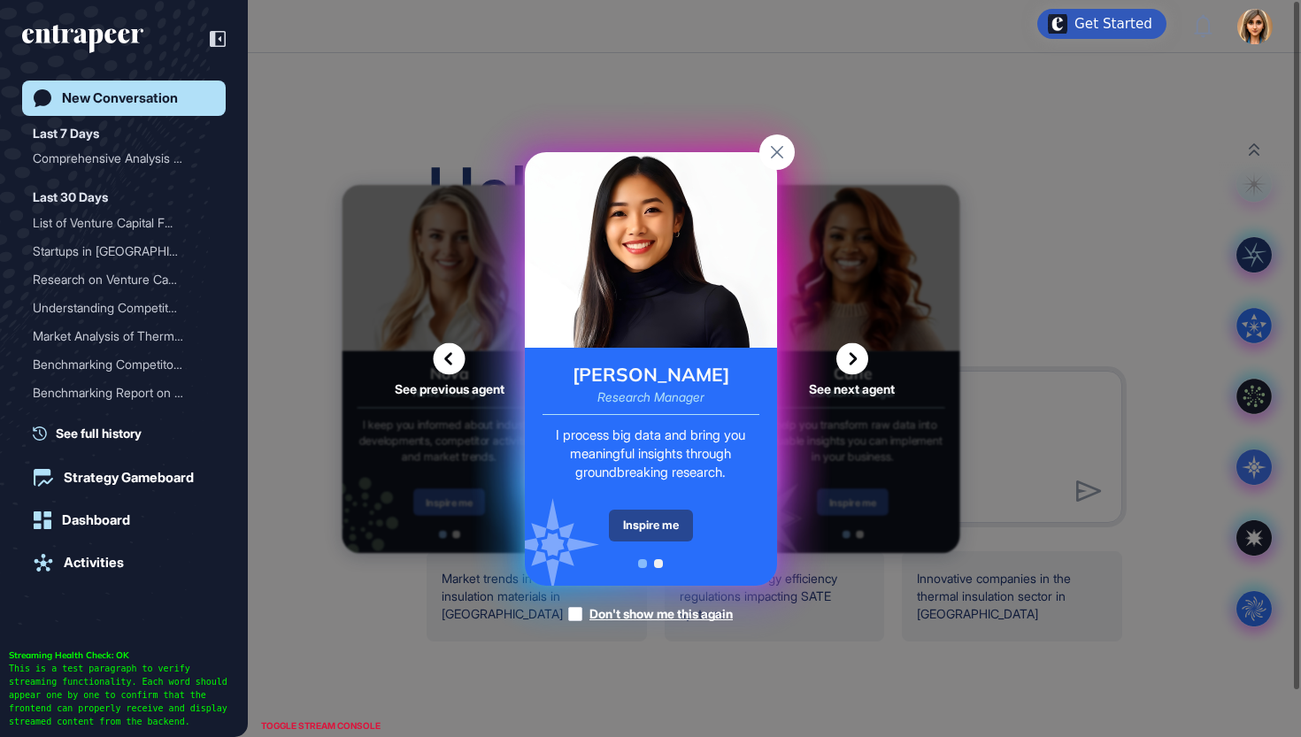
click at [639, 512] on div "Inspire me" at bounding box center [651, 526] width 84 height 32
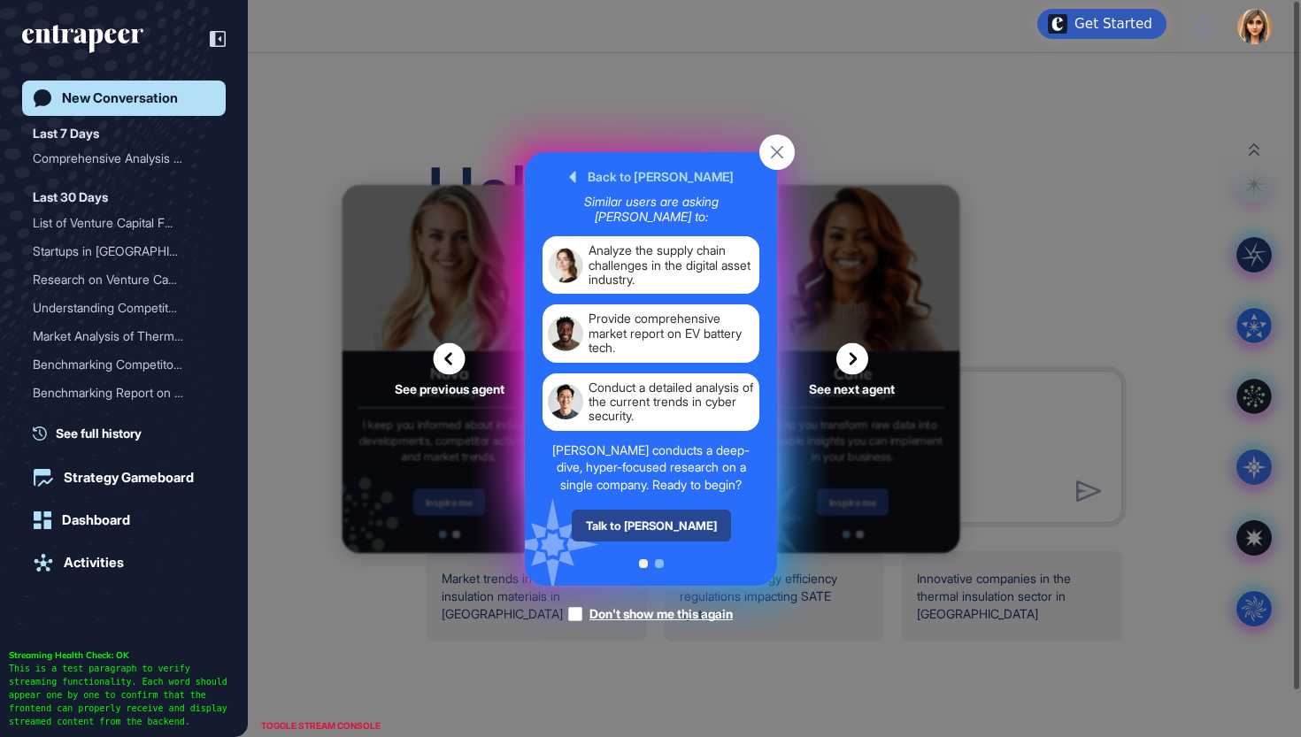
click at [682, 526] on div "Talk to Reese" at bounding box center [650, 526] width 159 height 32
